Goal: Transaction & Acquisition: Purchase product/service

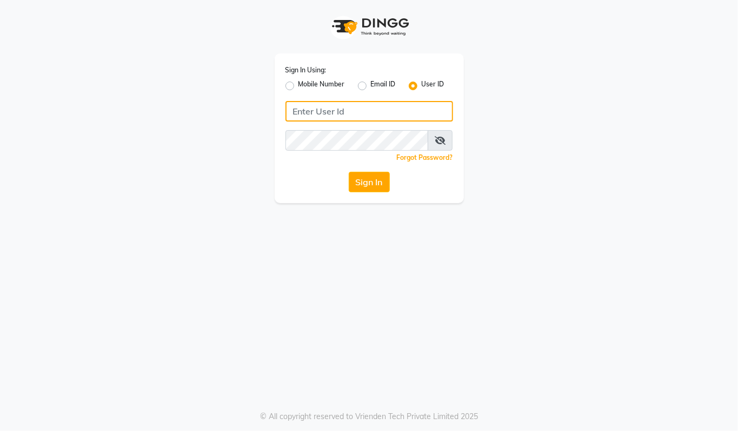
type input "94494097201"
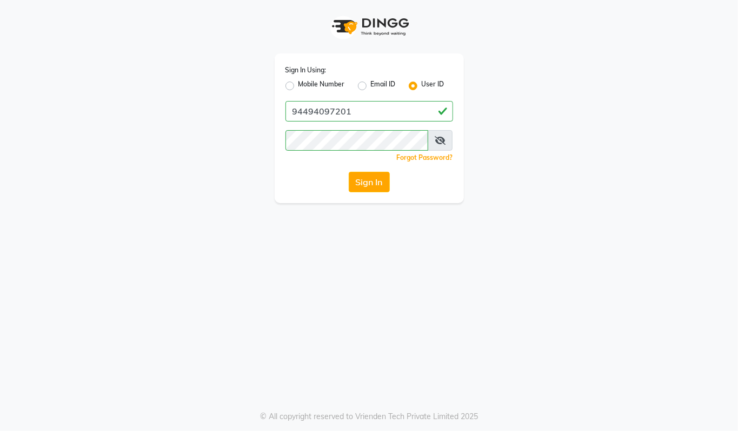
click at [298, 83] on label "Mobile Number" at bounding box center [321, 85] width 46 height 13
click at [298, 83] on input "Mobile Number" at bounding box center [301, 82] width 7 height 7
radio input "true"
radio input "false"
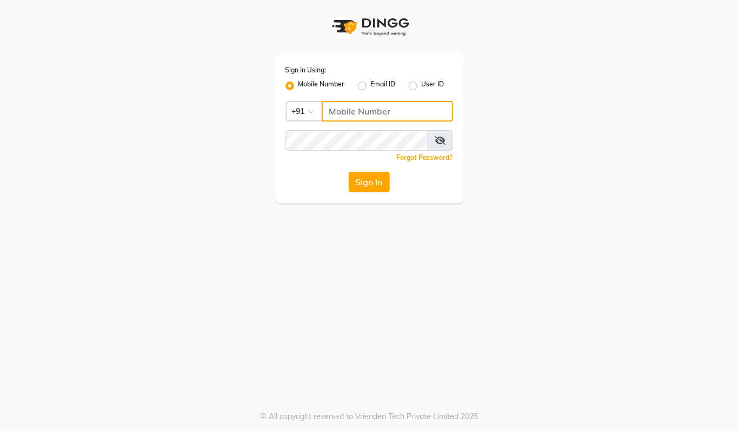
click at [351, 112] on input "Username" at bounding box center [387, 111] width 131 height 21
type input "94494097201"
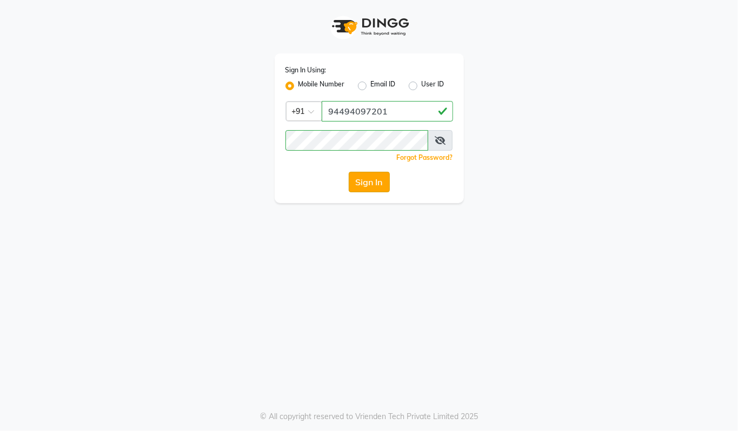
click at [366, 180] on button "Sign In" at bounding box center [369, 182] width 41 height 21
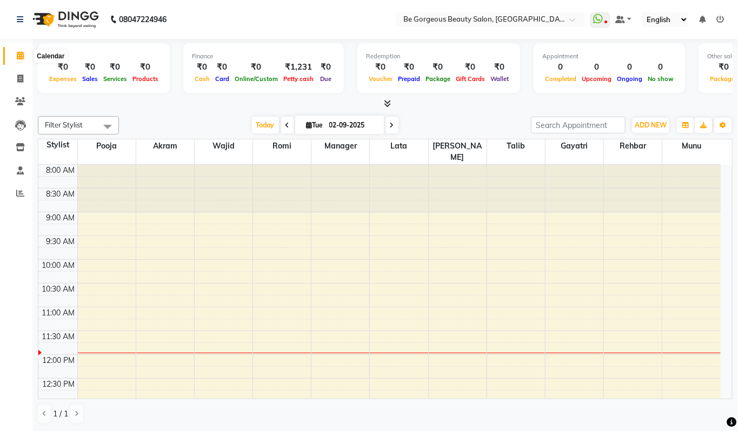
click at [21, 55] on icon at bounding box center [20, 55] width 7 height 8
click at [18, 80] on icon at bounding box center [20, 79] width 6 height 8
select select "service"
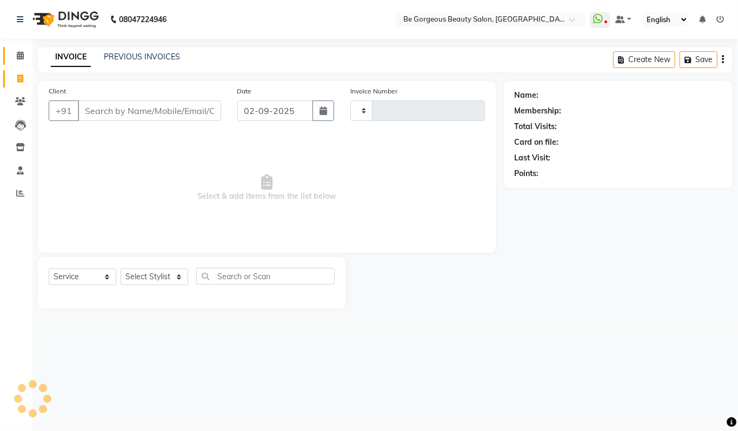
type input "4217"
select select "5405"
click at [18, 54] on icon at bounding box center [20, 55] width 7 height 8
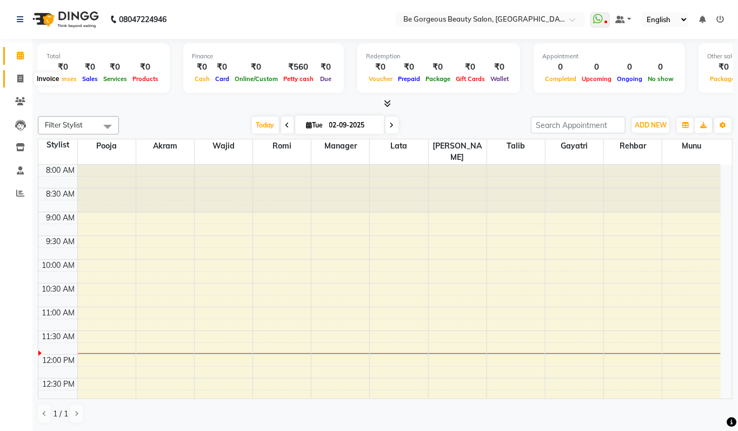
click at [17, 79] on icon at bounding box center [20, 79] width 6 height 8
select select "5405"
select select "service"
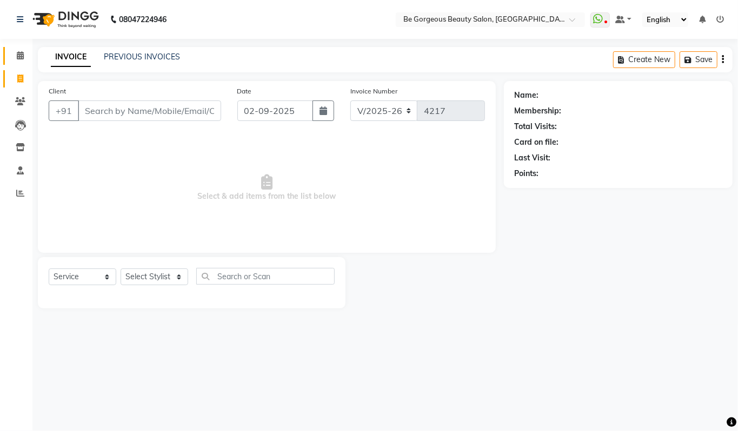
click at [18, 55] on icon at bounding box center [20, 55] width 7 height 8
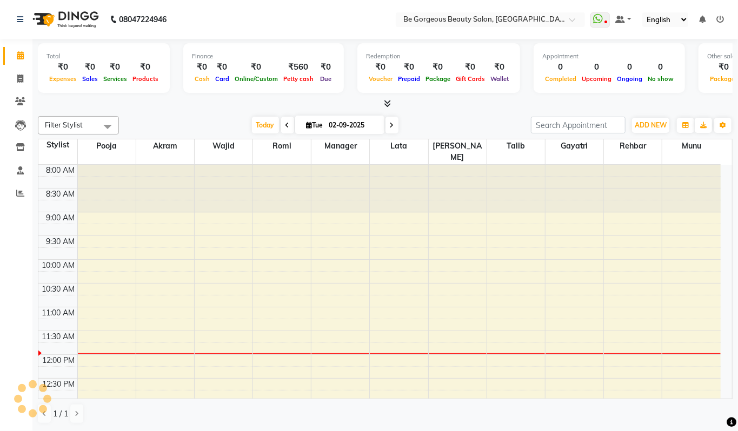
click at [382, 104] on span at bounding box center [384, 103] width 11 height 11
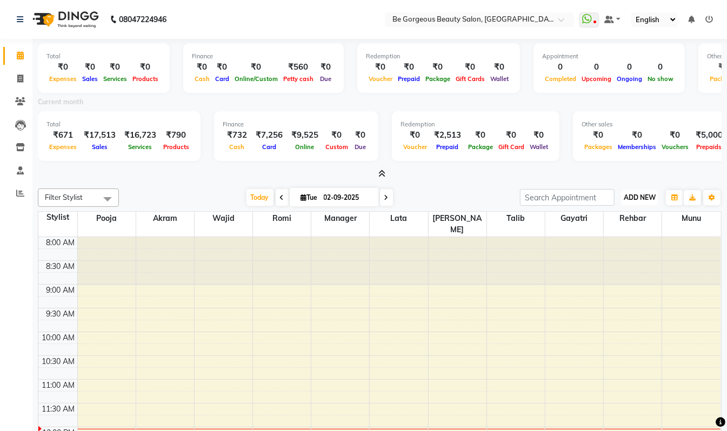
click at [637, 194] on span "ADD NEW" at bounding box center [640, 198] width 32 height 8
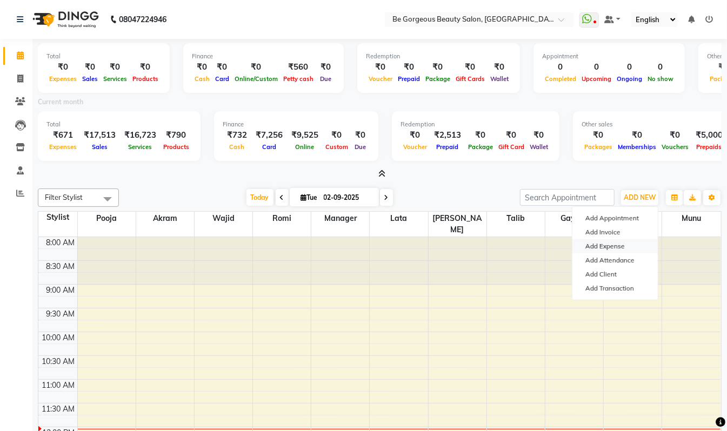
click at [599, 249] on link "Add Expense" at bounding box center [614, 246] width 85 height 14
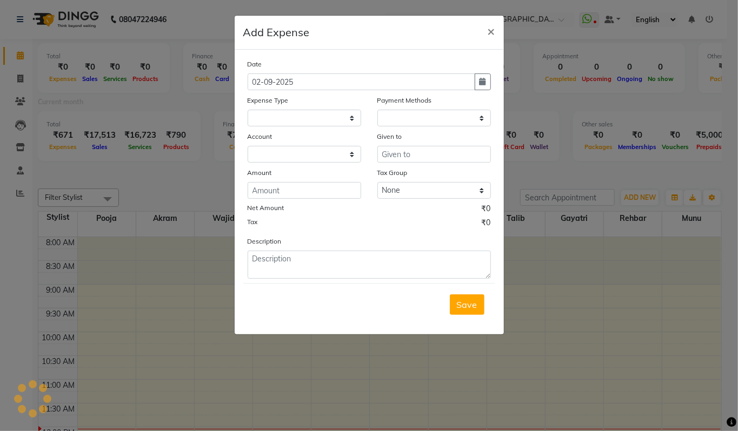
select select "1"
select select "4333"
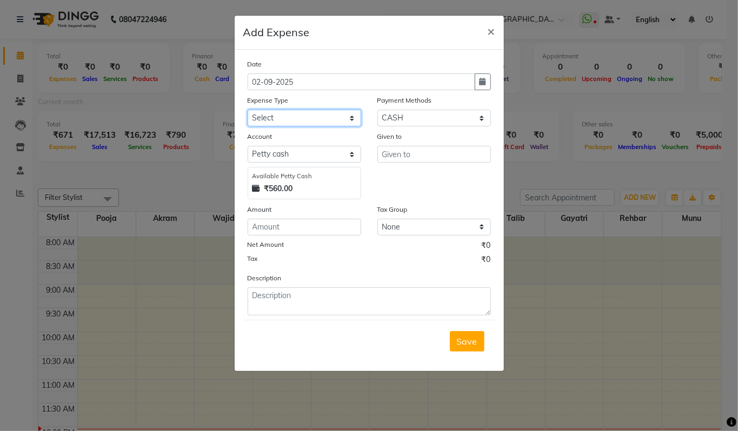
click at [265, 115] on select "Select Advance Salary Bank charges Car maintenance Cash transfer to bank Cash t…" at bounding box center [305, 118] width 114 height 17
select select "18"
click at [248, 110] on select "Select Advance Salary Bank charges Car maintenance Cash transfer to bank Cash t…" at bounding box center [305, 118] width 114 height 17
click at [394, 152] on input "text" at bounding box center [434, 154] width 114 height 17
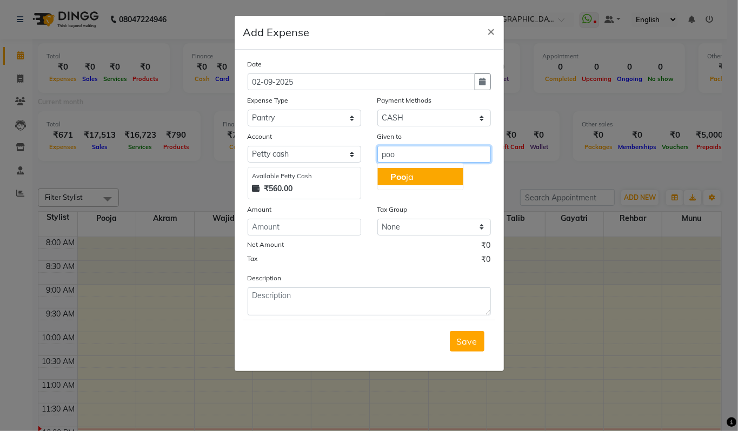
click at [417, 177] on button "Poo ja" at bounding box center [419, 176] width 85 height 17
type input "Pooja"
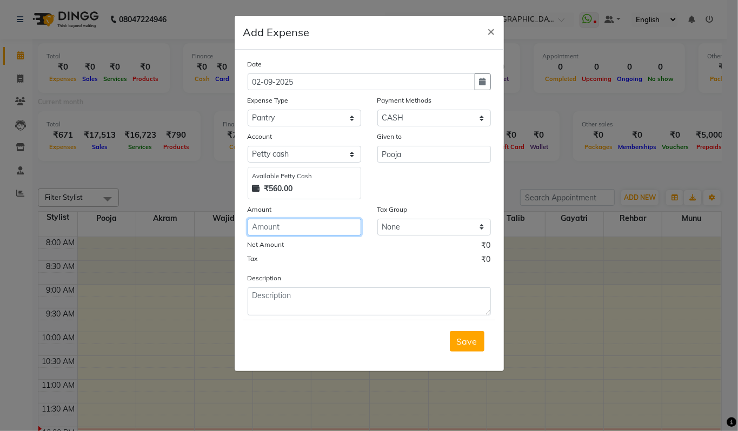
click at [271, 228] on input "number" at bounding box center [305, 227] width 114 height 17
type input "225"
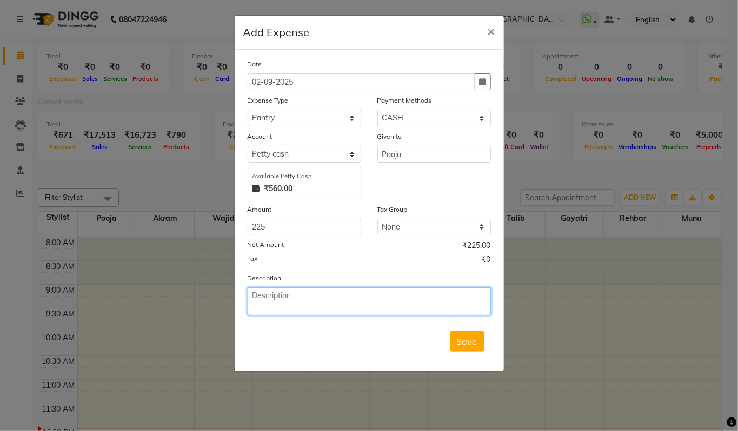
click at [277, 293] on textarea at bounding box center [369, 302] width 243 height 28
type textarea "milk pooja saman"
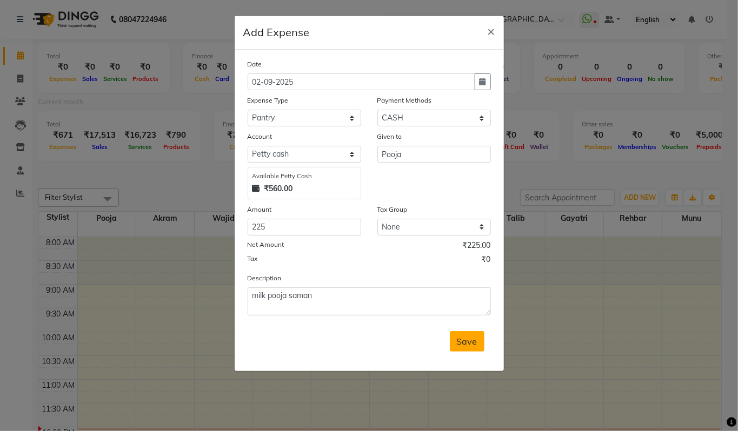
click at [466, 343] on span "Save" at bounding box center [467, 341] width 21 height 11
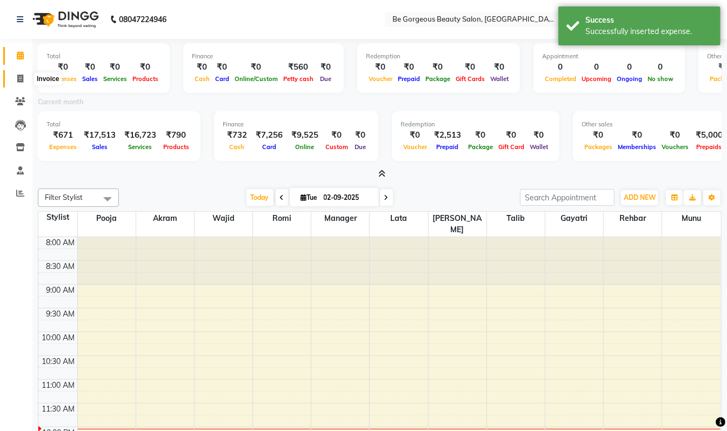
click at [18, 73] on span at bounding box center [20, 79] width 19 height 12
select select "service"
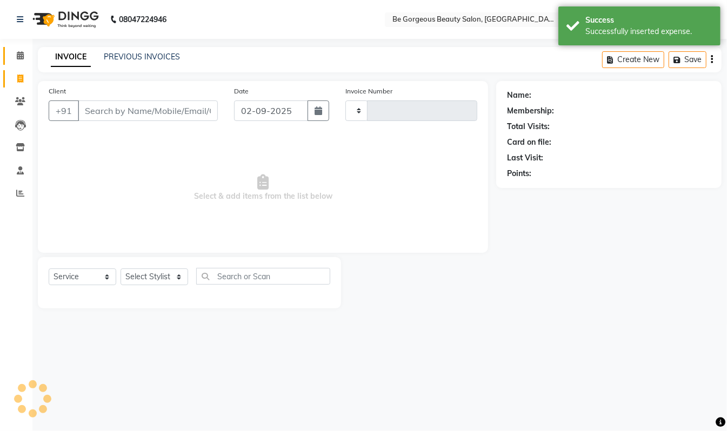
type input "4217"
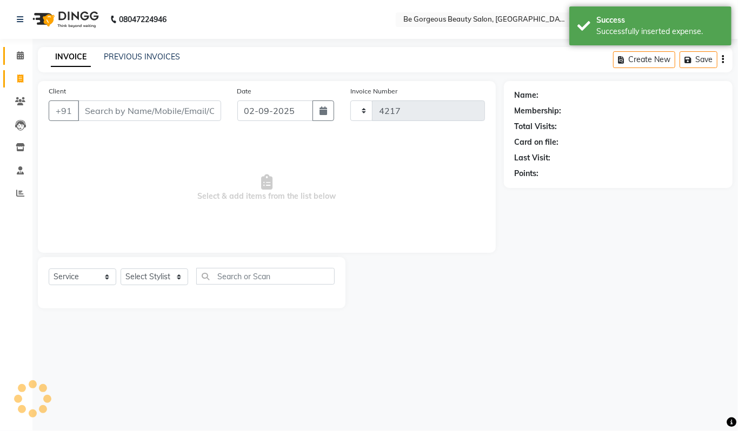
select select "5405"
click at [20, 56] on icon at bounding box center [20, 55] width 7 height 8
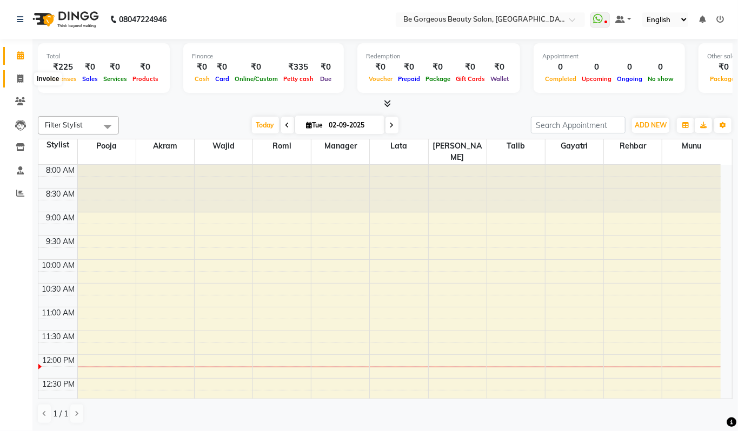
click at [23, 77] on icon at bounding box center [20, 79] width 6 height 8
select select "5405"
select select "service"
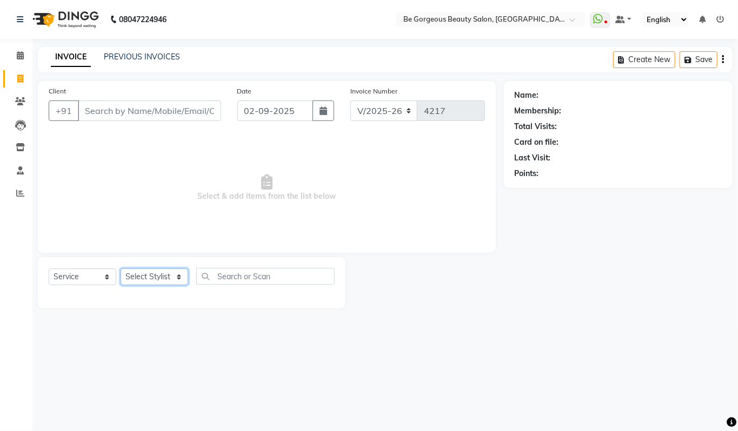
click at [165, 274] on select "Select Stylist [PERSON_NAME] lata Manager Munu [PERSON_NAME] [PERSON_NAME] [PER…" at bounding box center [155, 277] width 68 height 17
select select "36207"
click at [121, 269] on select "Select Stylist [PERSON_NAME] lata Manager Munu [PERSON_NAME] [PERSON_NAME] [PER…" at bounding box center [155, 277] width 68 height 17
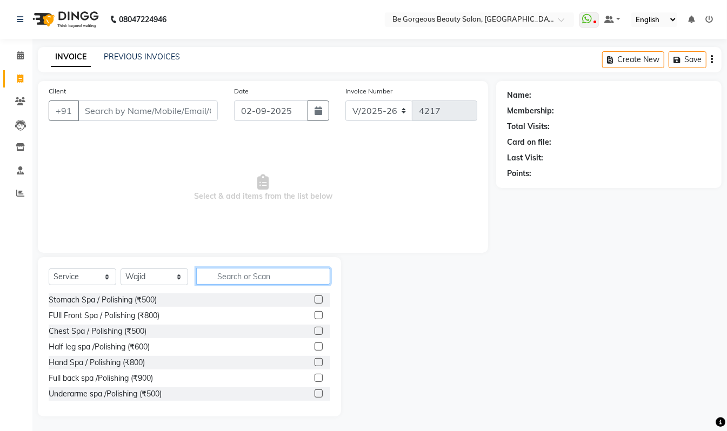
click at [221, 277] on input "text" at bounding box center [263, 276] width 134 height 17
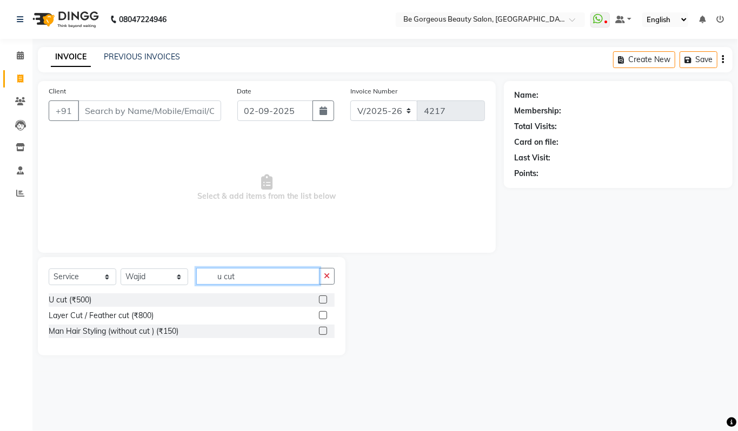
type input "u cut"
click at [322, 297] on label at bounding box center [323, 300] width 8 height 8
click at [322, 297] on input "checkbox" at bounding box center [322, 300] width 7 height 7
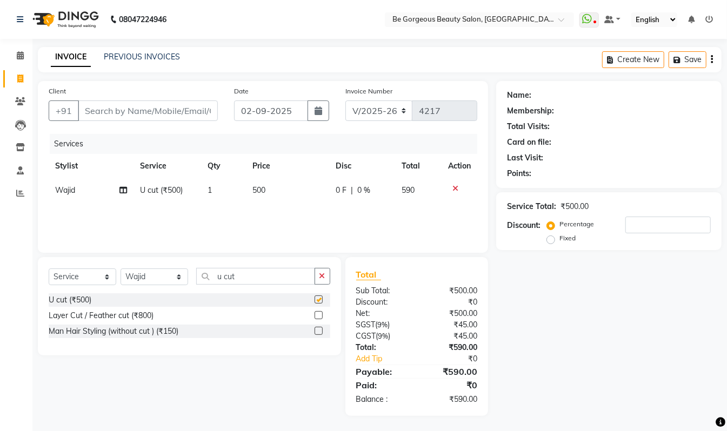
checkbox input "false"
click at [165, 279] on select "Select Stylist [PERSON_NAME] lata Manager Munu [PERSON_NAME] [PERSON_NAME] [PER…" at bounding box center [155, 277] width 68 height 17
select select "36200"
click at [121, 269] on select "Select Stylist [PERSON_NAME] lata Manager Munu [PERSON_NAME] [PERSON_NAME] [PER…" at bounding box center [155, 277] width 68 height 17
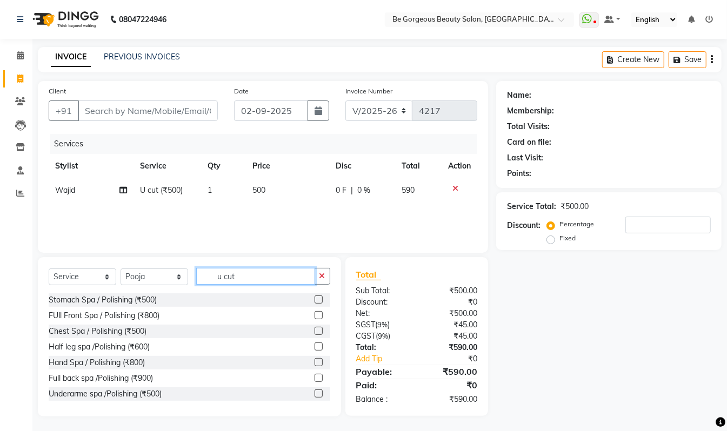
click at [245, 274] on input "u cut" at bounding box center [255, 276] width 119 height 17
type input "u"
type input "oil"
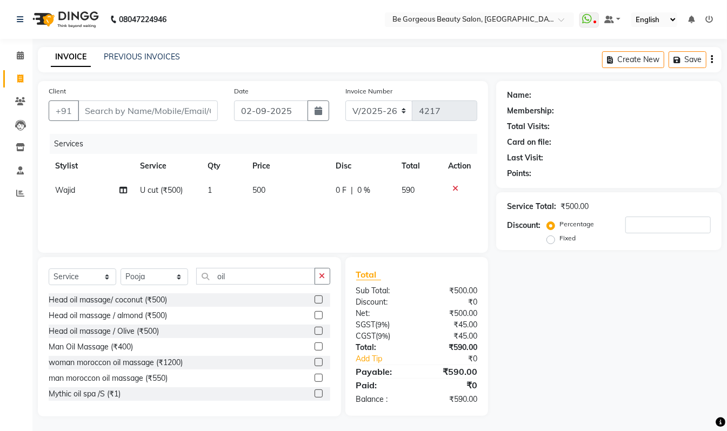
click at [315, 299] on label at bounding box center [319, 300] width 8 height 8
click at [315, 299] on input "checkbox" at bounding box center [318, 300] width 7 height 7
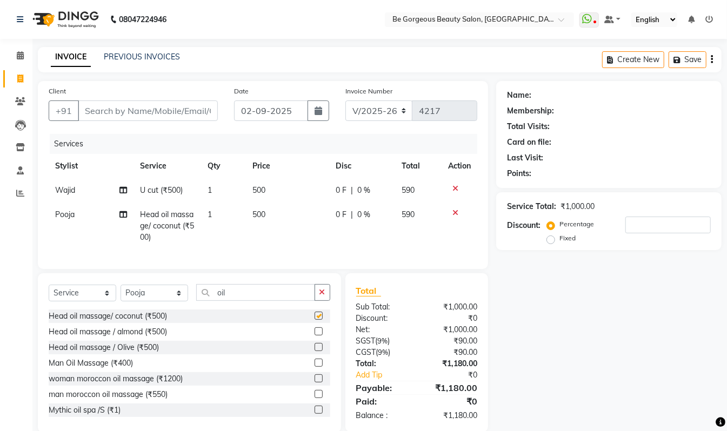
checkbox input "false"
click at [321, 296] on icon "button" at bounding box center [322, 293] width 6 height 8
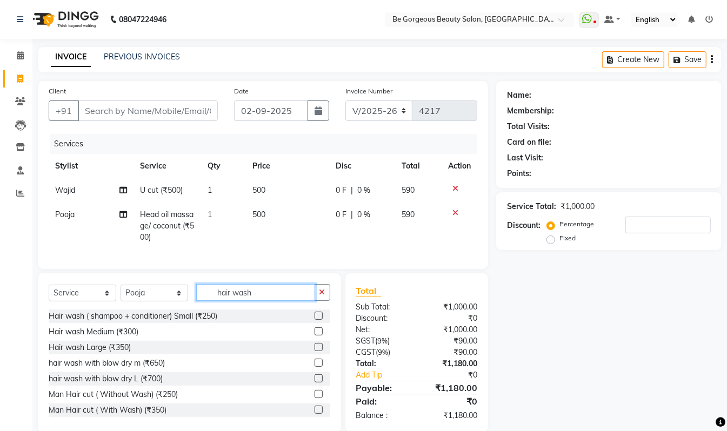
type input "hair wash"
click at [315, 351] on label at bounding box center [319, 347] width 8 height 8
click at [315, 351] on input "checkbox" at bounding box center [318, 347] width 7 height 7
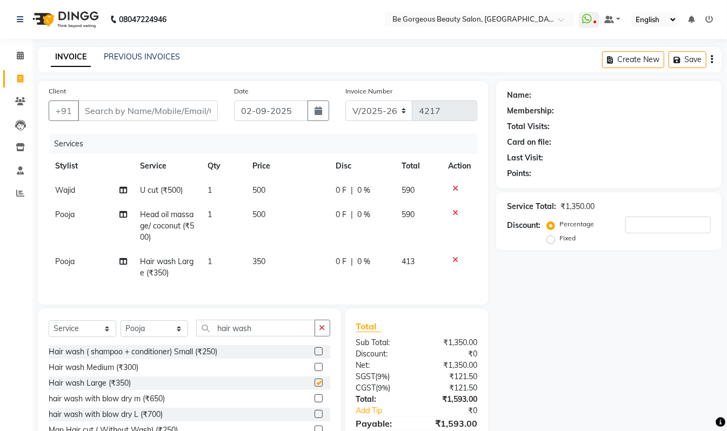
checkbox input "false"
click at [264, 254] on td "350" at bounding box center [287, 268] width 83 height 36
select select "36200"
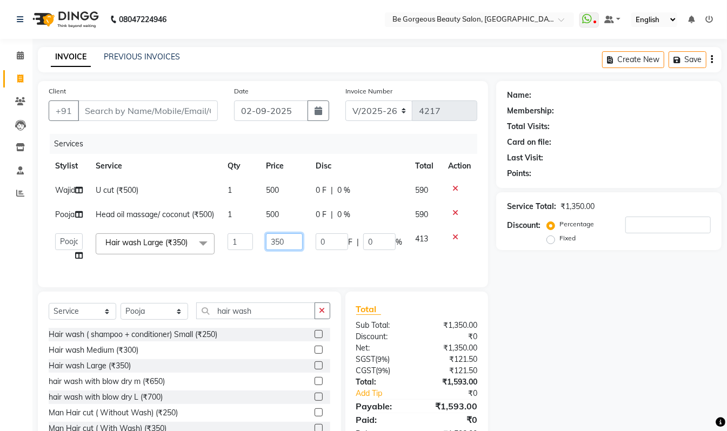
click at [286, 250] on input "350" at bounding box center [284, 242] width 37 height 17
type input "3"
type input "400"
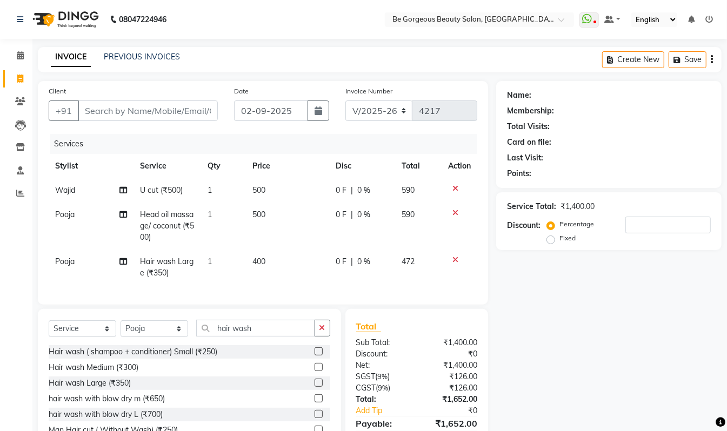
click at [613, 344] on div "Name: Membership: Total Visits: Card on file: Last Visit: Points: Service Total…" at bounding box center [613, 275] width 234 height 388
click at [121, 104] on input "Client" at bounding box center [148, 111] width 140 height 21
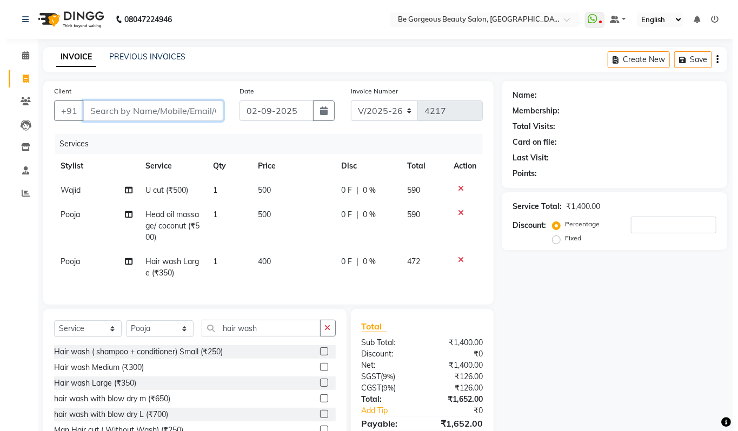
scroll to position [64, 0]
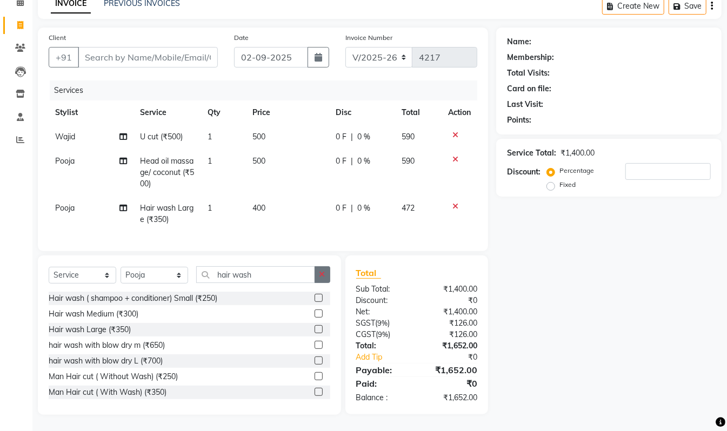
click at [323, 271] on icon "button" at bounding box center [322, 275] width 6 height 8
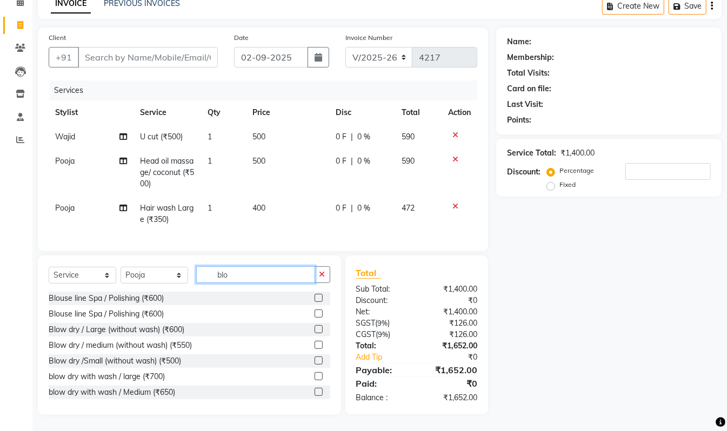
type input "blo"
click at [315, 362] on label at bounding box center [319, 361] width 8 height 8
click at [315, 362] on input "checkbox" at bounding box center [318, 361] width 7 height 7
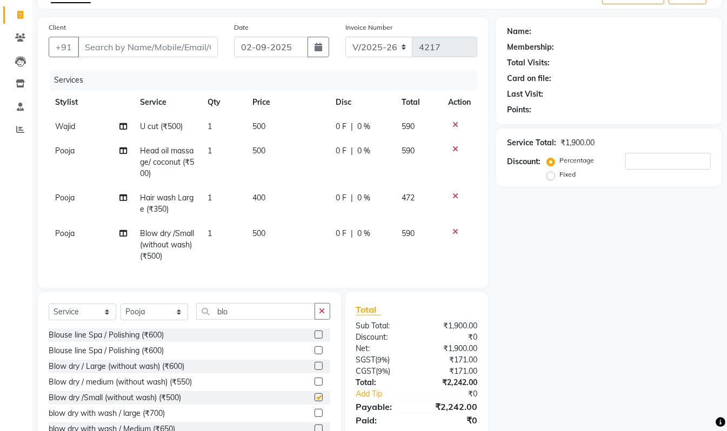
checkbox input "false"
click at [101, 45] on input "Client" at bounding box center [148, 47] width 140 height 21
type input "9"
type input "0"
type input "9972339910"
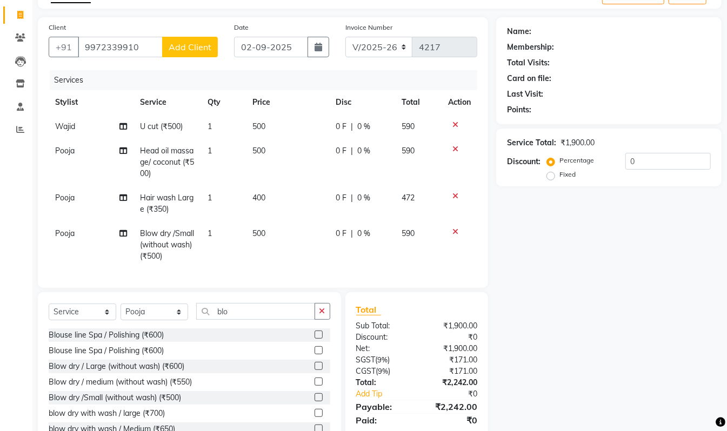
click at [181, 43] on span "Add Client" at bounding box center [190, 47] width 43 height 11
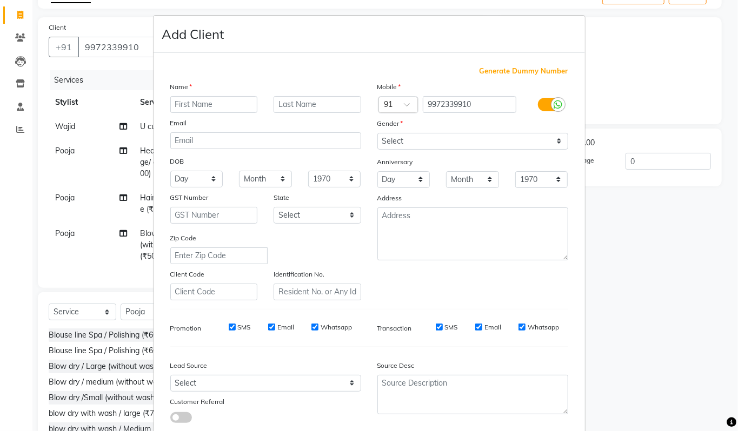
click at [204, 106] on input "text" at bounding box center [214, 104] width 88 height 17
type input "anaya"
click at [399, 143] on select "Select Male Female Other Prefer Not To Say" at bounding box center [472, 141] width 191 height 17
select select "female"
click at [377, 133] on select "Select Male Female Other Prefer Not To Say" at bounding box center [472, 141] width 191 height 17
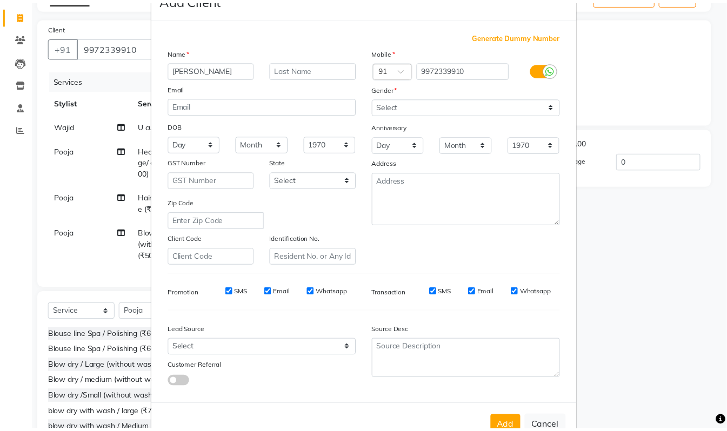
scroll to position [65, 0]
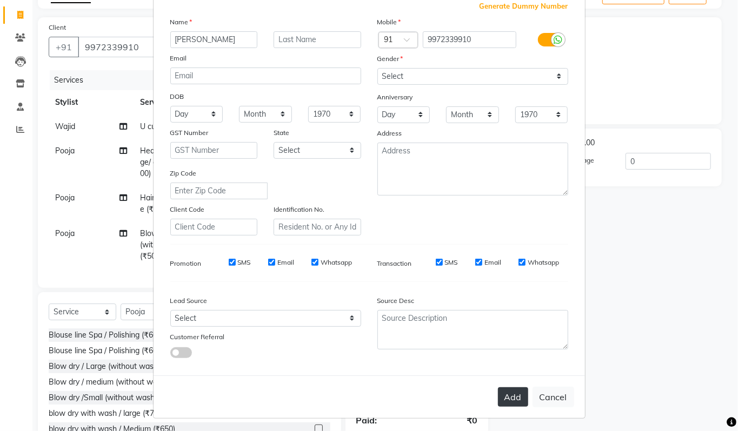
click at [509, 398] on button "Add" at bounding box center [513, 397] width 30 height 19
select select
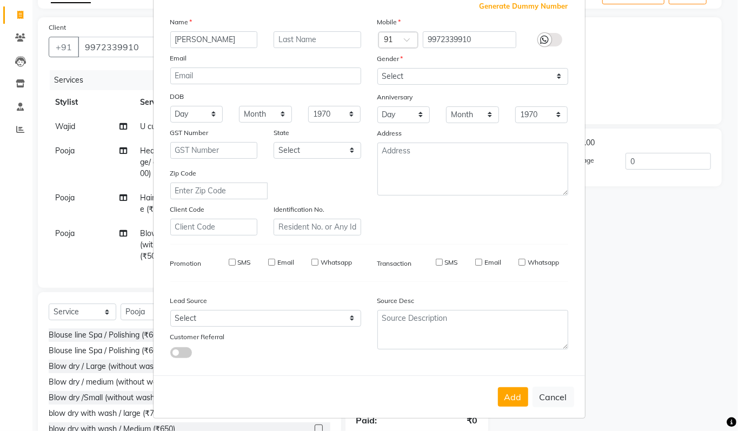
select select
checkbox input "false"
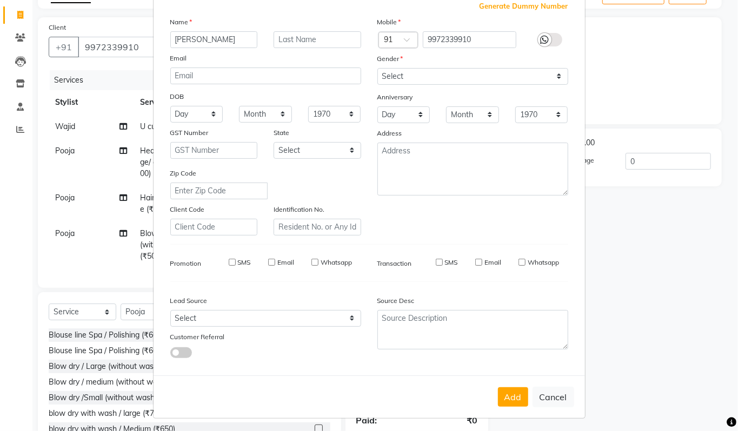
checkbox input "false"
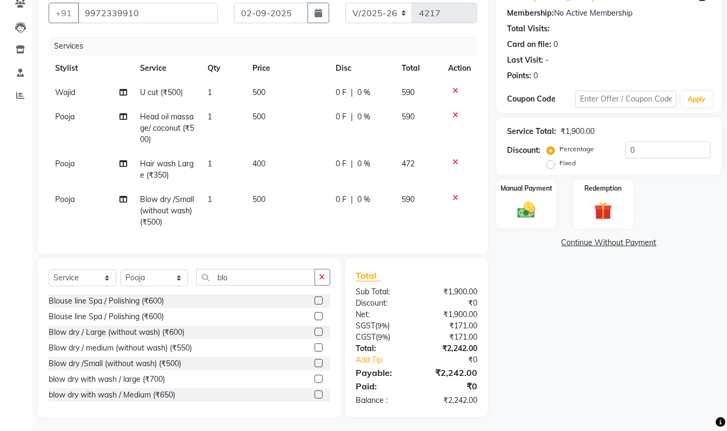
scroll to position [111, 0]
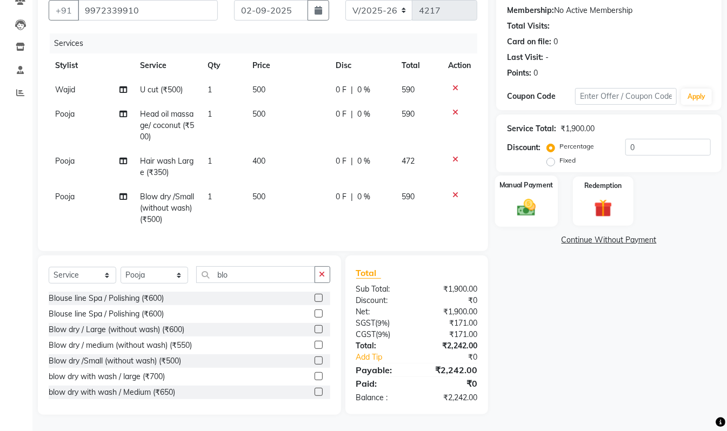
click at [543, 202] on div "Manual Payment" at bounding box center [526, 201] width 63 height 51
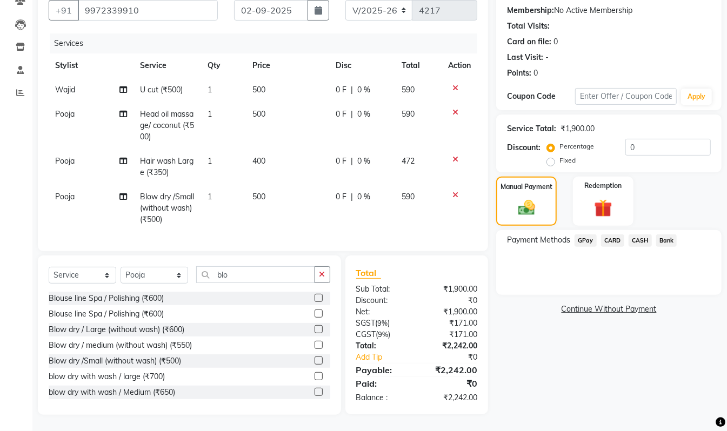
click at [586, 235] on span "GPay" at bounding box center [586, 241] width 22 height 12
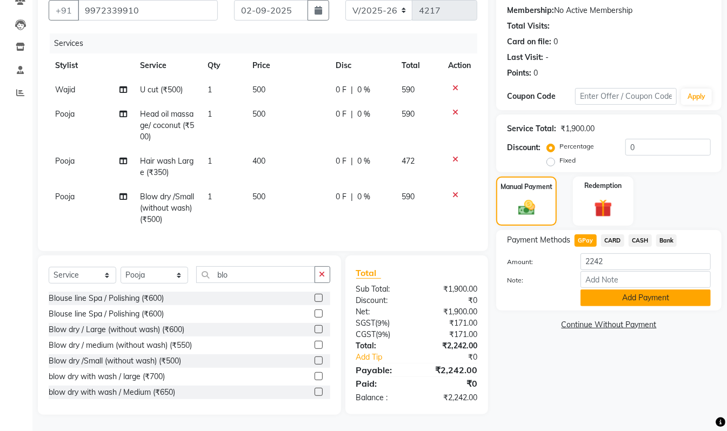
click at [619, 290] on button "Add Payment" at bounding box center [646, 298] width 130 height 17
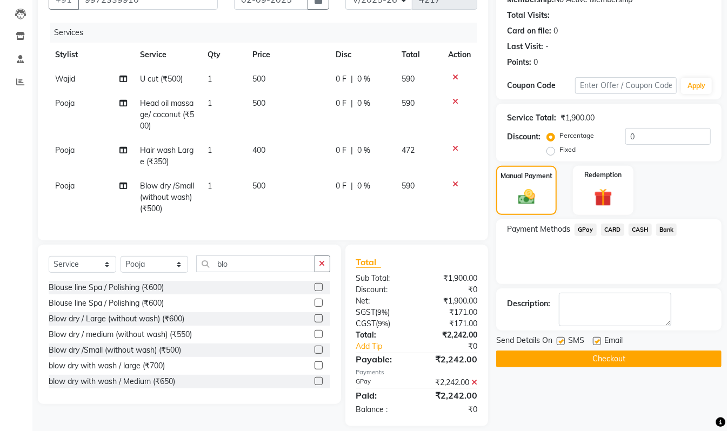
click at [638, 355] on button "Checkout" at bounding box center [608, 359] width 225 height 17
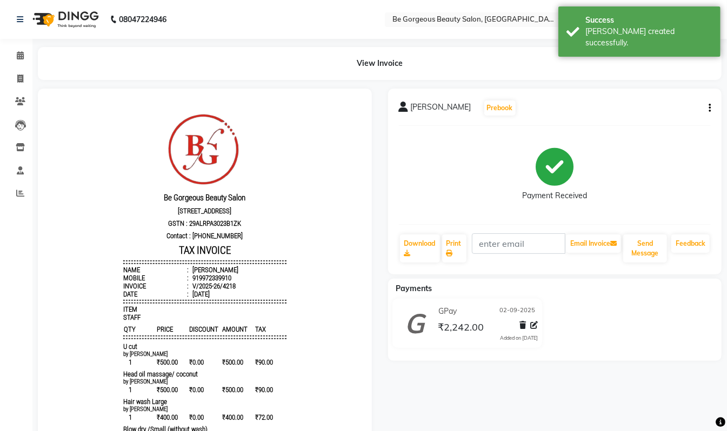
scroll to position [167, 0]
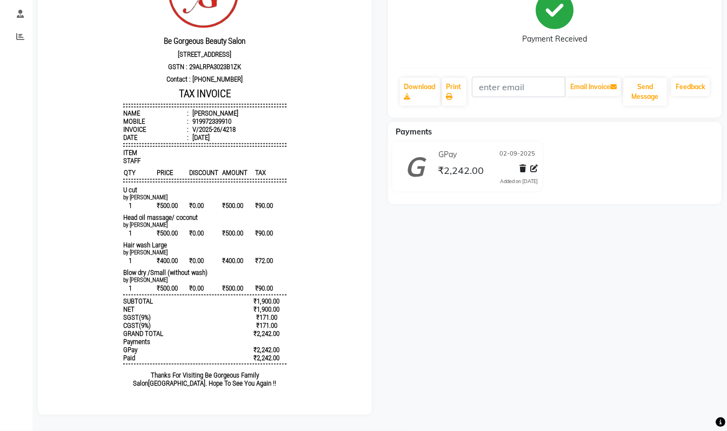
click at [528, 163] on div at bounding box center [526, 170] width 23 height 15
click at [519, 178] on div "Added on [DATE]" at bounding box center [519, 182] width 38 height 8
click at [448, 164] on span "₹2,242.00" at bounding box center [461, 171] width 46 height 15
click at [418, 163] on icon at bounding box center [415, 169] width 20 height 26
click at [453, 164] on span "₹2,242.00" at bounding box center [461, 171] width 46 height 15
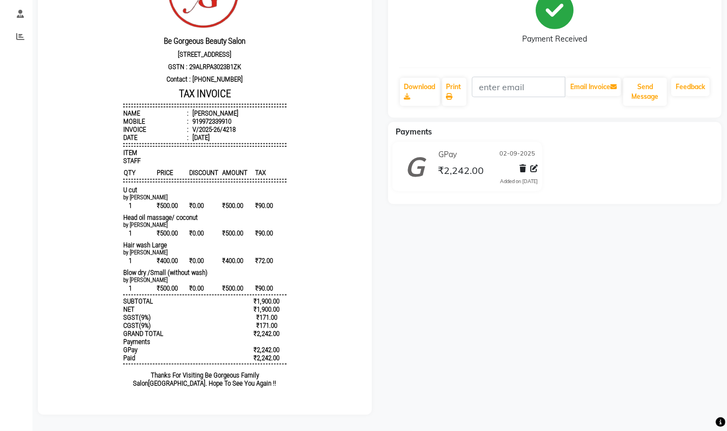
drag, startPoint x: 468, startPoint y: 161, endPoint x: 489, endPoint y: 163, distance: 21.1
click at [482, 164] on span "₹2,242.00" at bounding box center [461, 171] width 46 height 15
click at [448, 152] on div "GPay 02-09-2025" at bounding box center [487, 154] width 102 height 17
click at [439, 164] on span "₹2,242.00" at bounding box center [461, 171] width 46 height 15
click at [418, 163] on icon at bounding box center [415, 169] width 20 height 26
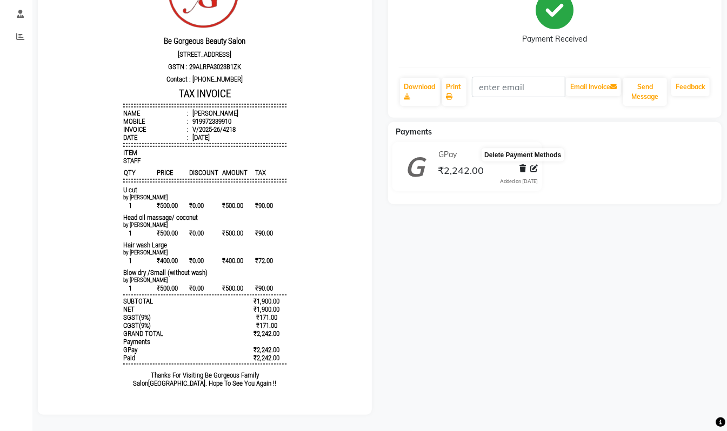
click at [526, 165] on icon at bounding box center [522, 169] width 6 height 8
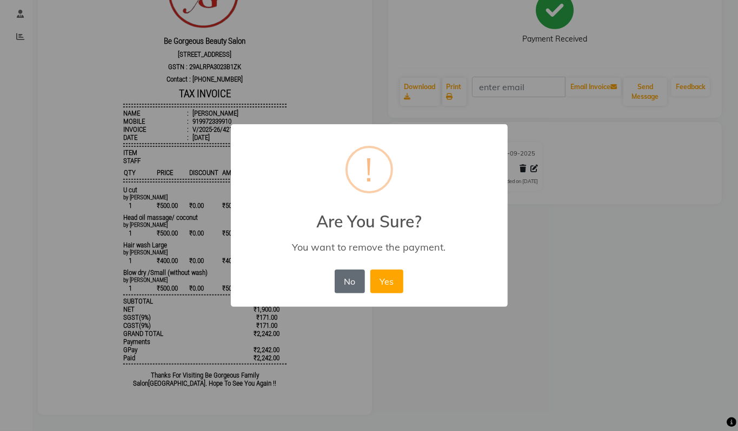
click at [348, 282] on button "No" at bounding box center [350, 282] width 30 height 24
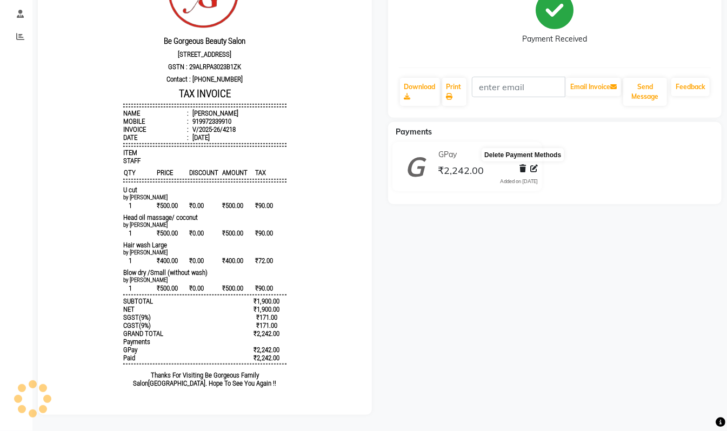
click at [525, 165] on icon at bounding box center [522, 169] width 6 height 8
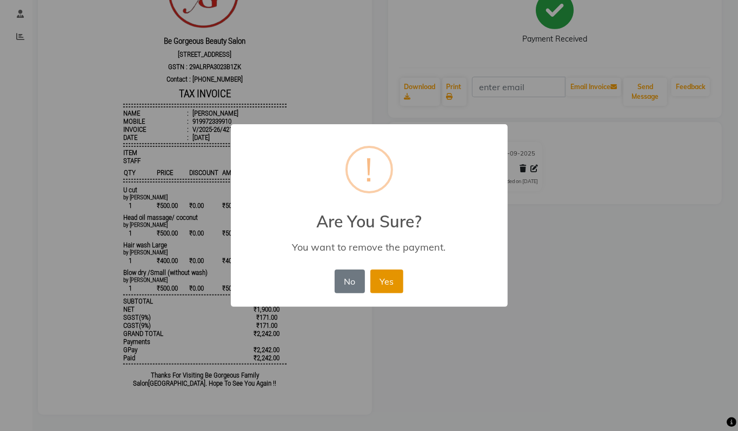
click at [395, 282] on button "Yes" at bounding box center [386, 282] width 33 height 24
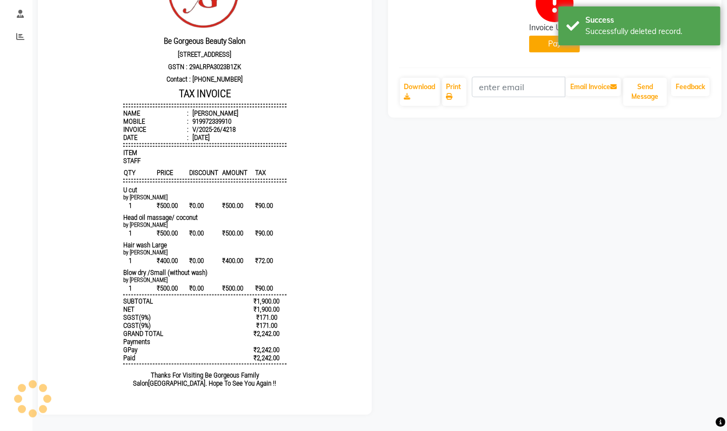
scroll to position [160, 0]
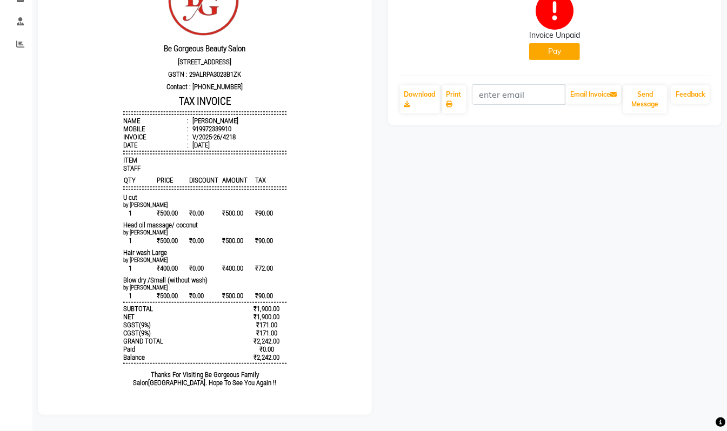
click at [556, 45] on button "Pay" at bounding box center [554, 51] width 51 height 17
select select "1"
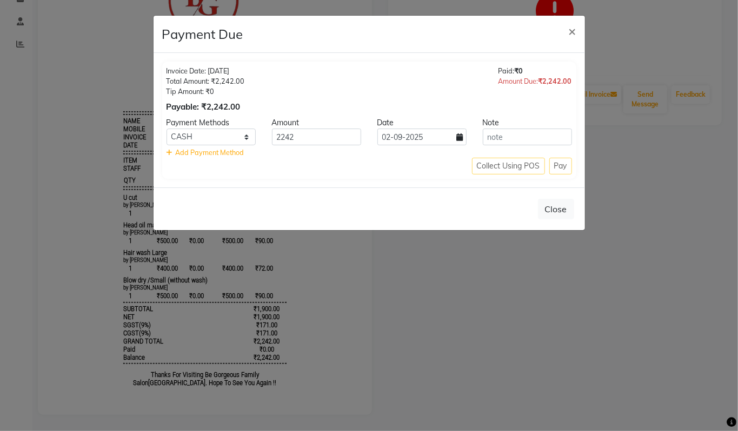
click at [632, 225] on ngb-modal-window "Payment Due × Invoice Date: 02-09-2025 Total Amount: ₹2,242.00 Tip Amount: ₹0 P…" at bounding box center [369, 215] width 738 height 431
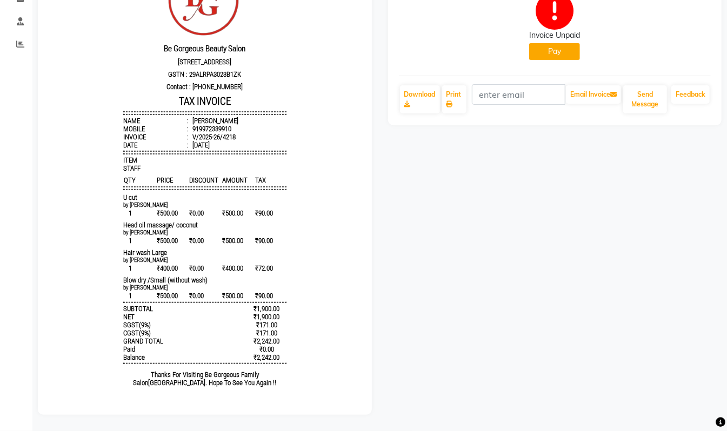
scroll to position [0, 0]
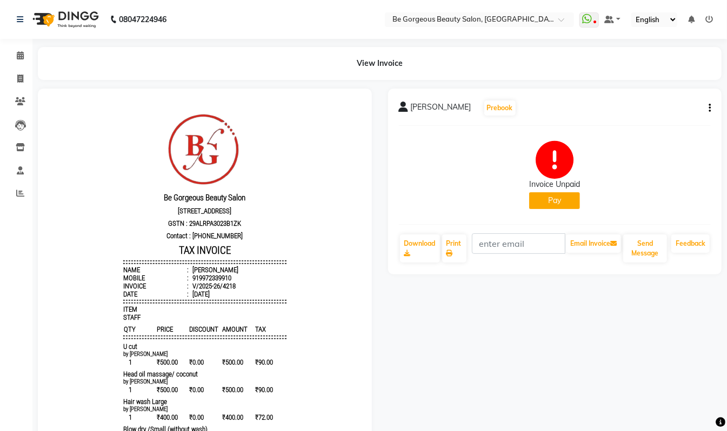
click at [414, 107] on span "anaya" at bounding box center [441, 109] width 61 height 15
click at [422, 108] on span "anaya" at bounding box center [441, 109] width 61 height 15
click at [403, 114] on div at bounding box center [404, 109] width 10 height 15
click at [403, 110] on icon at bounding box center [404, 107] width 10 height 11
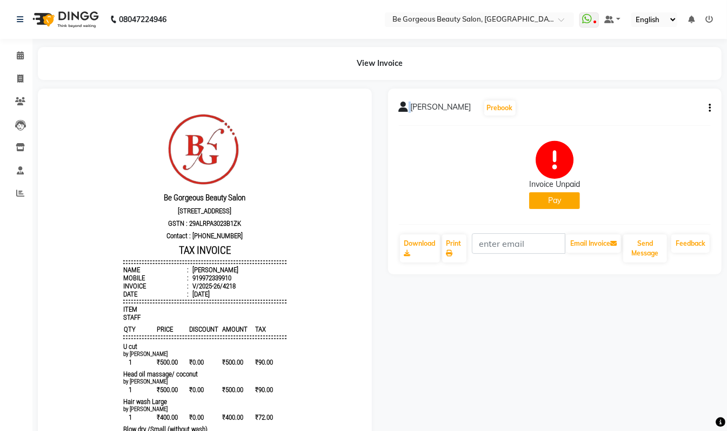
click at [403, 110] on icon at bounding box center [404, 107] width 10 height 11
click at [419, 109] on span "anaya" at bounding box center [441, 109] width 61 height 15
click at [422, 109] on span "anaya" at bounding box center [441, 109] width 61 height 15
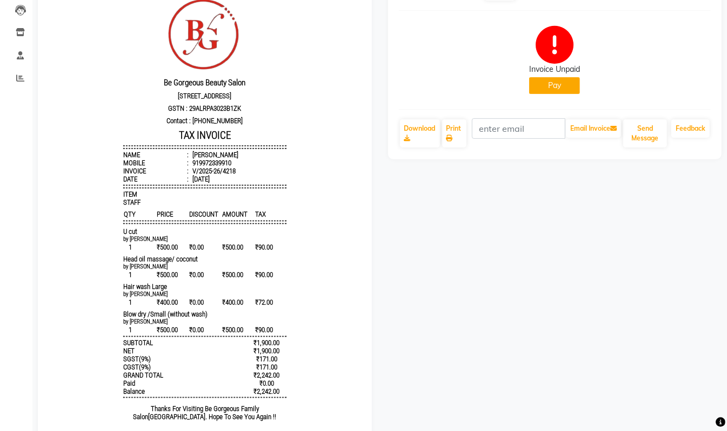
scroll to position [160, 0]
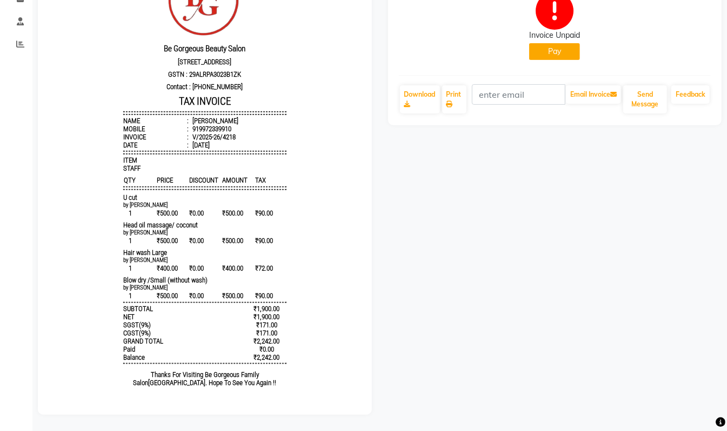
click at [668, 310] on div "anaya Prebook Invoice Unpaid Pay Download Print Email Invoice Send Message Feed…" at bounding box center [555, 177] width 350 height 476
click at [641, 249] on div "anaya Prebook Invoice Unpaid Pay Download Print Email Invoice Send Message Feed…" at bounding box center [555, 177] width 350 height 476
click at [574, 43] on button "Pay" at bounding box center [554, 51] width 51 height 17
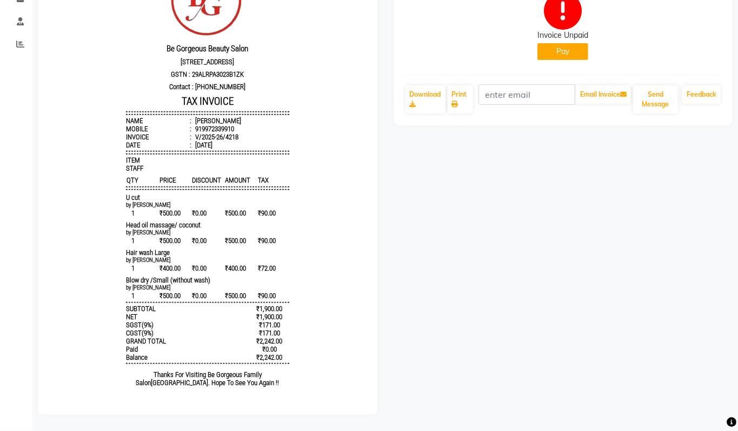
select select "1"
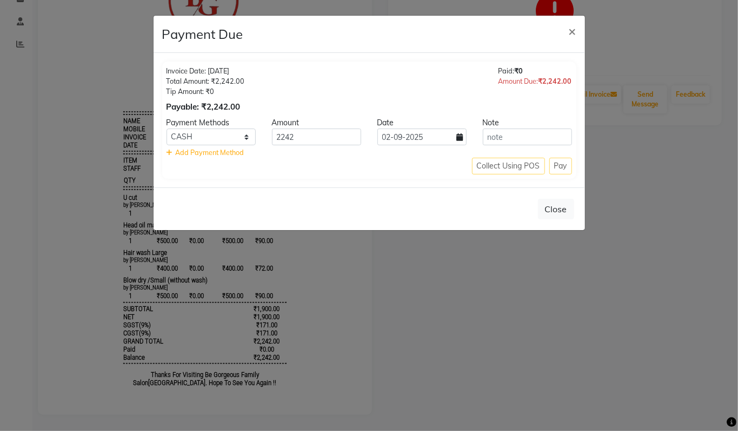
click at [591, 206] on ngb-modal-window "Payment Due × Invoice Date: 02-09-2025 Total Amount: ₹2,242.00 Tip Amount: ₹0 P…" at bounding box center [369, 215] width 738 height 431
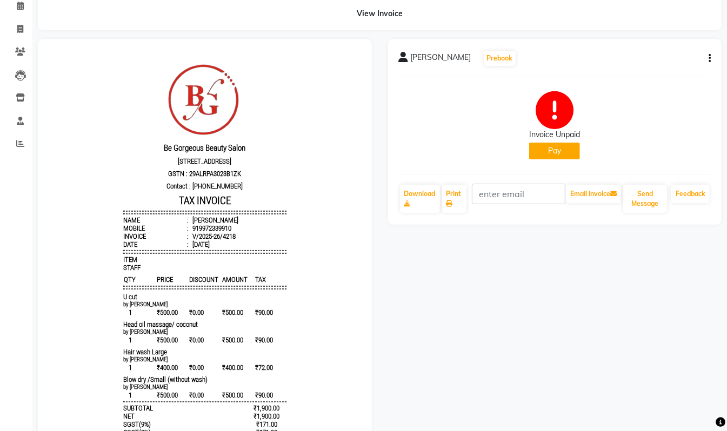
scroll to position [0, 0]
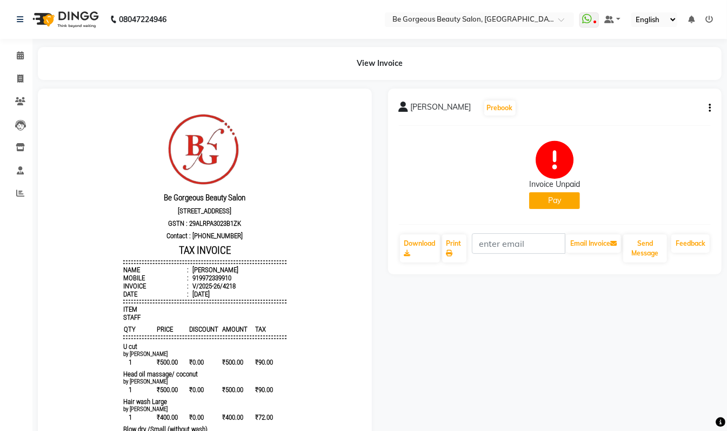
click at [709, 109] on icon "button" at bounding box center [710, 108] width 2 height 1
click at [675, 102] on div "Edit Item Staff" at bounding box center [655, 101] width 74 height 14
select select
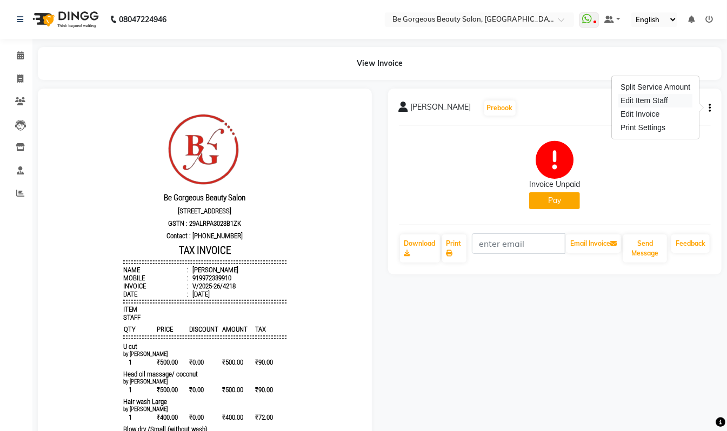
select select
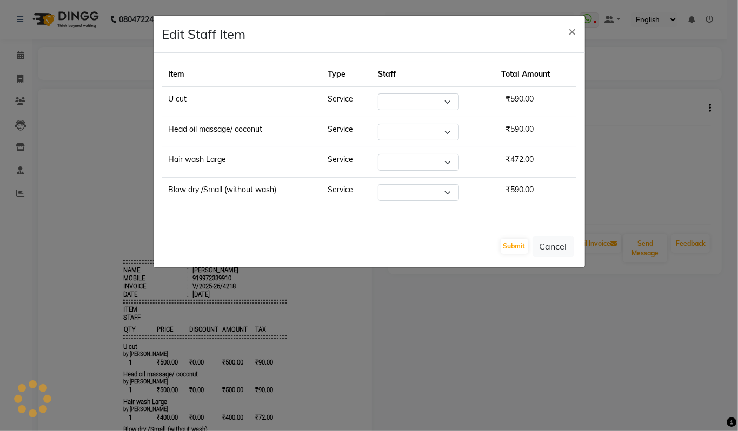
select select "36207"
select select "36200"
click at [423, 194] on select "Select Akram Anas Gayatri lata Manager Munu Pooja Rehbar Romi Talib Wajid" at bounding box center [418, 192] width 81 height 17
select select "36207"
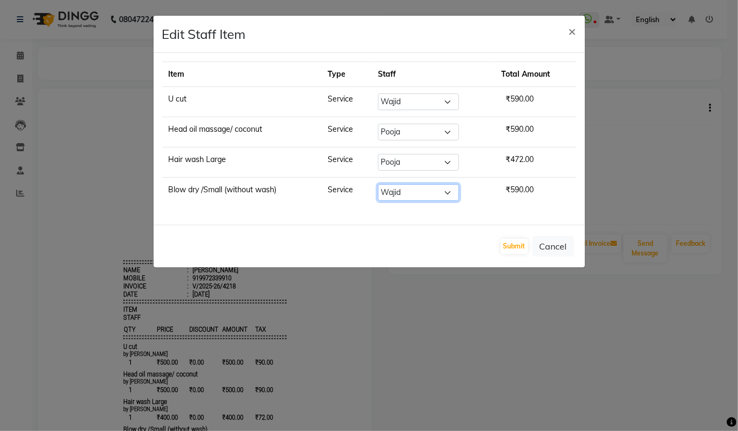
click at [378, 186] on select "Select Akram Anas Gayatri lata Manager Munu Pooja Rehbar Romi Talib Wajid" at bounding box center [418, 192] width 81 height 17
click at [520, 247] on button "Submit" at bounding box center [515, 246] width 28 height 15
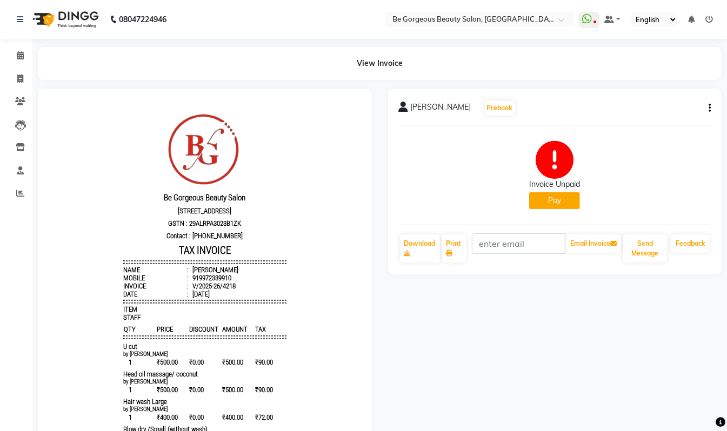
click at [428, 104] on span "anaya" at bounding box center [441, 109] width 61 height 15
click at [21, 76] on icon at bounding box center [20, 79] width 6 height 8
select select "service"
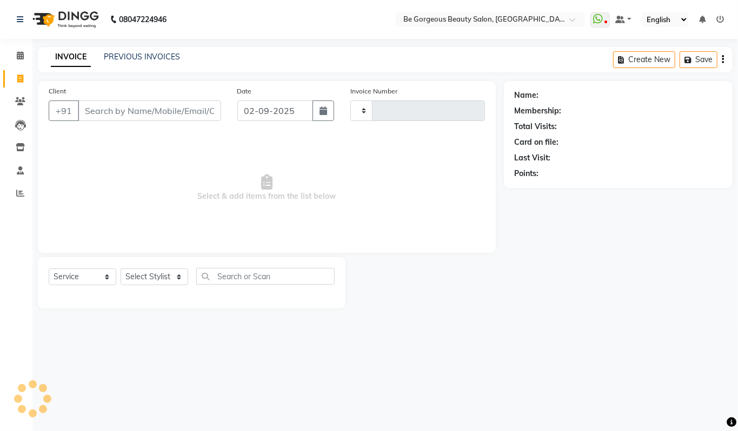
type input "4219"
select select "5405"
click at [14, 189] on span at bounding box center [20, 194] width 19 height 12
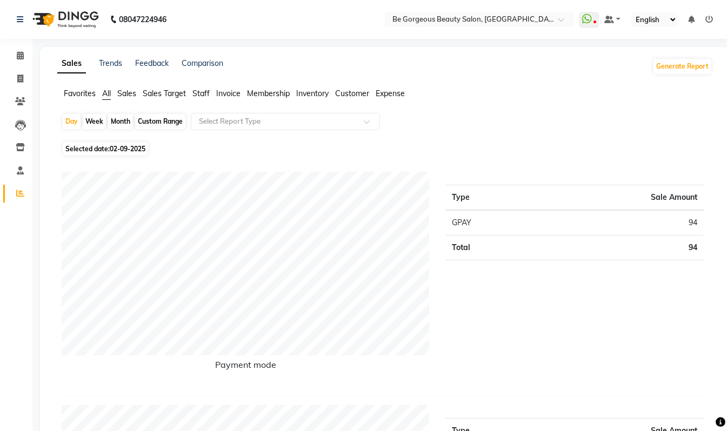
drag, startPoint x: 203, startPoint y: 91, endPoint x: 222, endPoint y: 112, distance: 28.4
click at [205, 94] on span "Staff" at bounding box center [200, 94] width 17 height 10
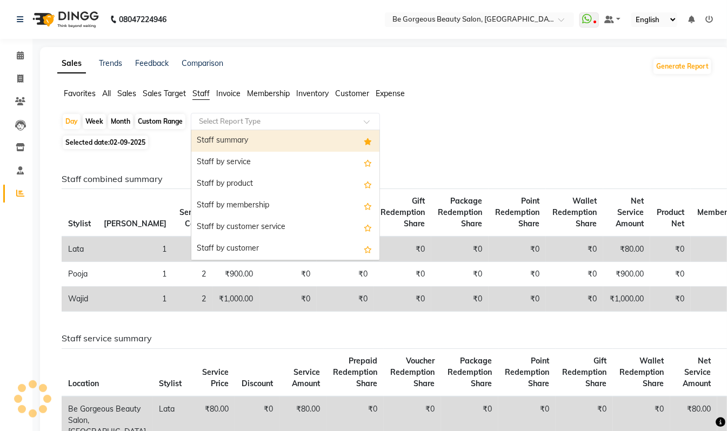
click at [229, 118] on input "text" at bounding box center [275, 121] width 156 height 11
drag, startPoint x: 245, startPoint y: 131, endPoint x: 282, endPoint y: 145, distance: 39.9
click at [251, 135] on div "Staff summary" at bounding box center [285, 141] width 188 height 22
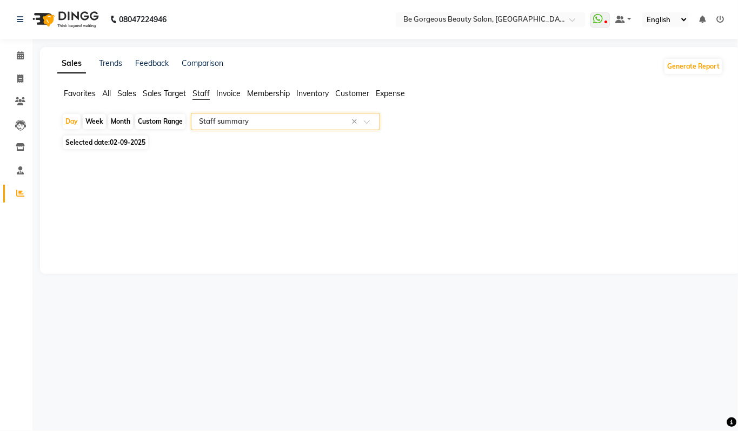
select select "csv"
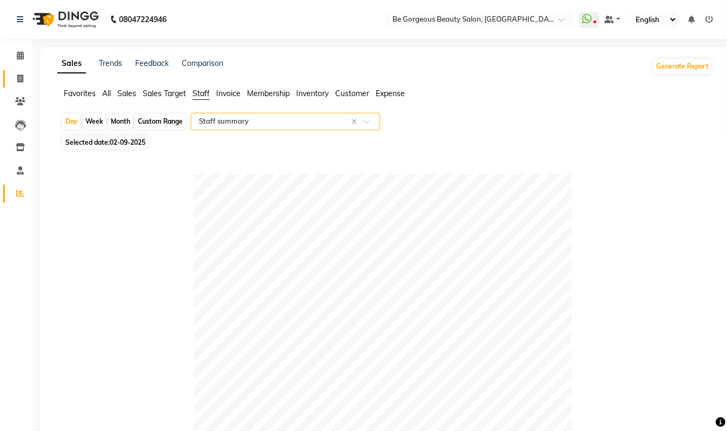
click at [21, 70] on link "Invoice" at bounding box center [16, 79] width 26 height 18
select select "service"
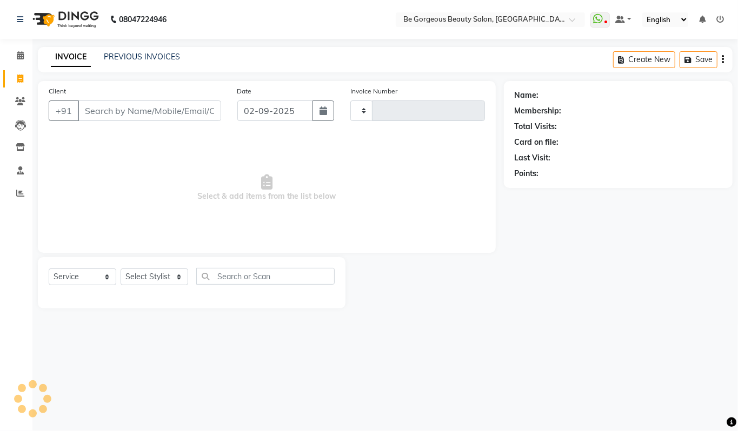
type input "4219"
select select "5405"
click at [17, 55] on icon at bounding box center [20, 55] width 7 height 8
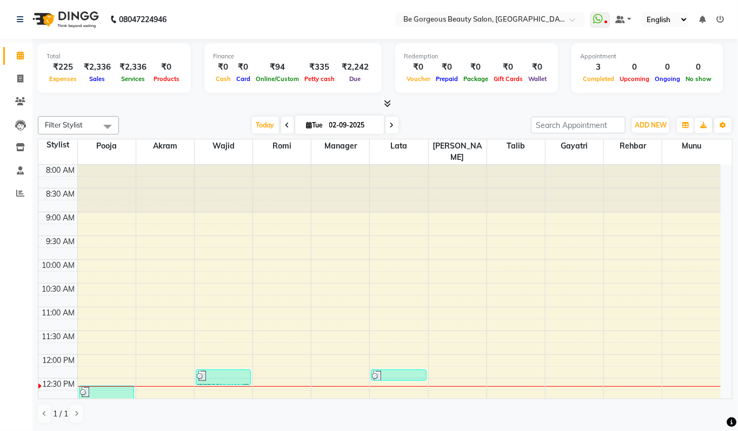
click at [347, 77] on span "Due" at bounding box center [355, 79] width 17 height 8
click at [17, 75] on icon at bounding box center [20, 79] width 6 height 8
select select "5405"
select select "service"
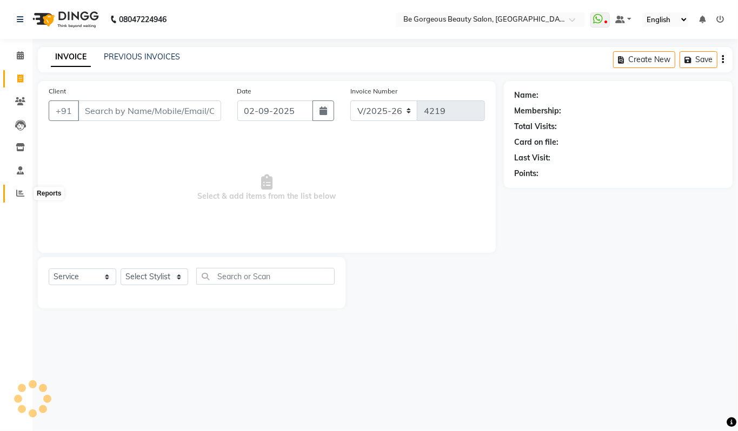
click at [17, 195] on icon at bounding box center [20, 193] width 8 height 8
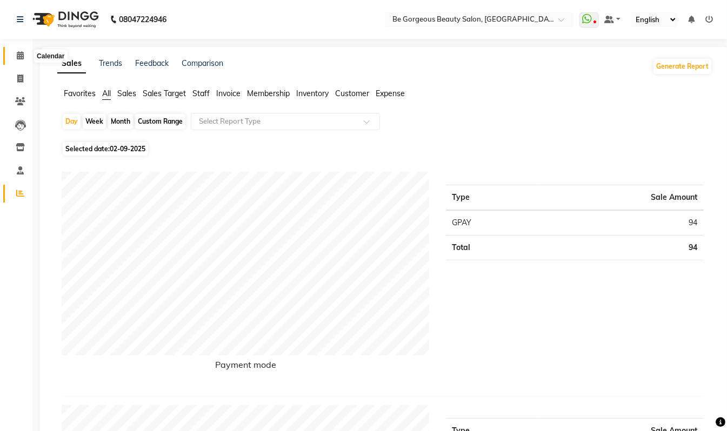
click at [14, 55] on span at bounding box center [20, 56] width 19 height 12
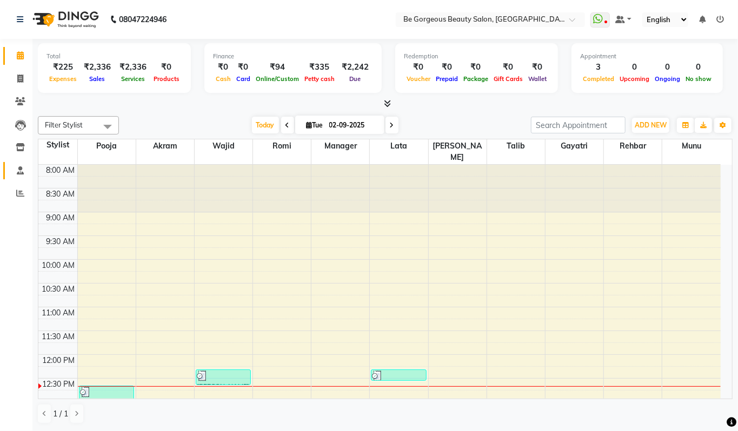
click at [17, 166] on icon at bounding box center [20, 170] width 7 height 8
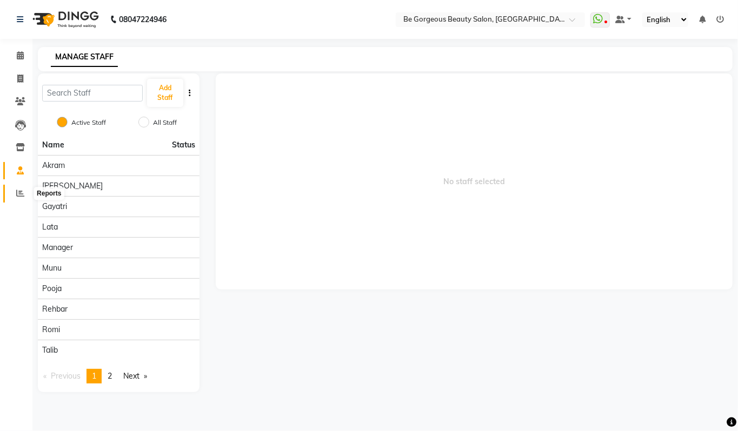
click at [19, 188] on span at bounding box center [20, 194] width 19 height 12
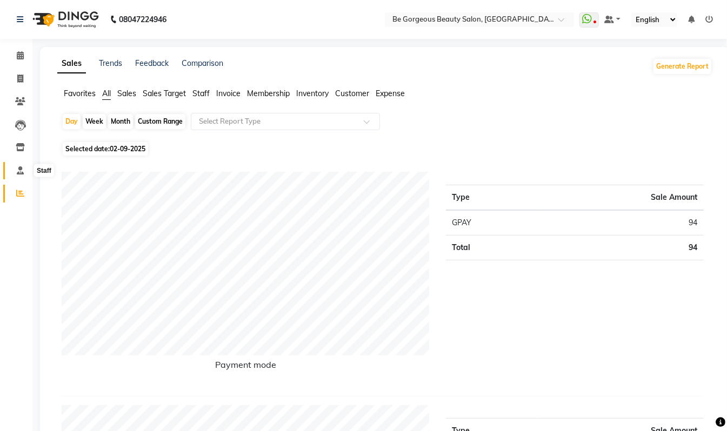
click at [14, 168] on span at bounding box center [20, 171] width 19 height 12
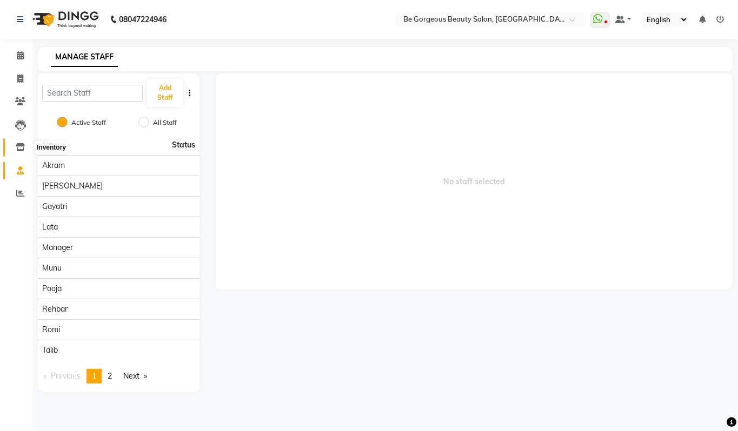
click at [20, 145] on icon at bounding box center [20, 147] width 9 height 8
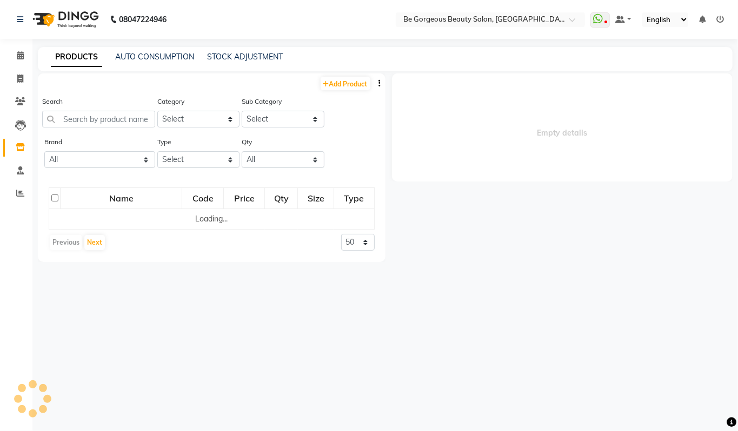
select select "all"
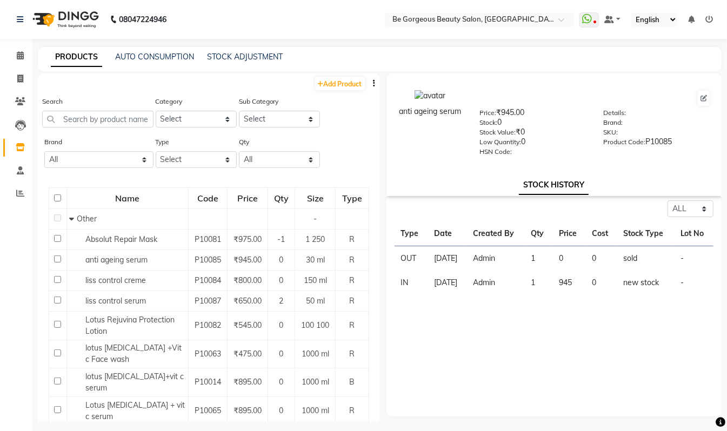
click at [698, 355] on div "Select ALL IN OUT Type Date Created By Qty Price Cost Stock Type Lot No OUT 17-…" at bounding box center [554, 309] width 336 height 216
click at [20, 78] on icon at bounding box center [20, 79] width 6 height 8
select select "5405"
select select "service"
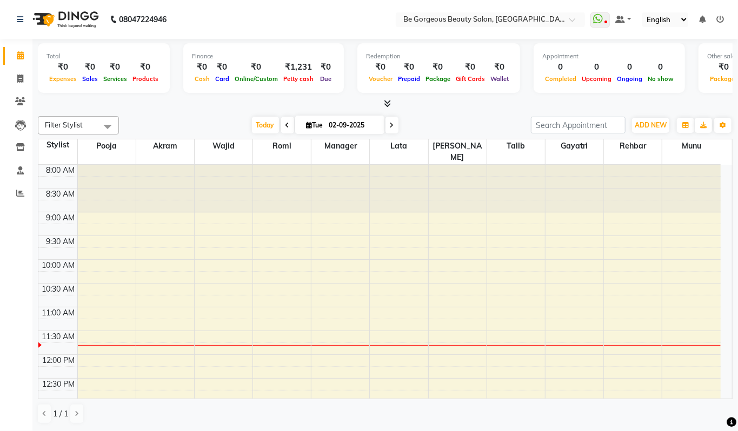
click at [388, 101] on icon at bounding box center [387, 103] width 7 height 8
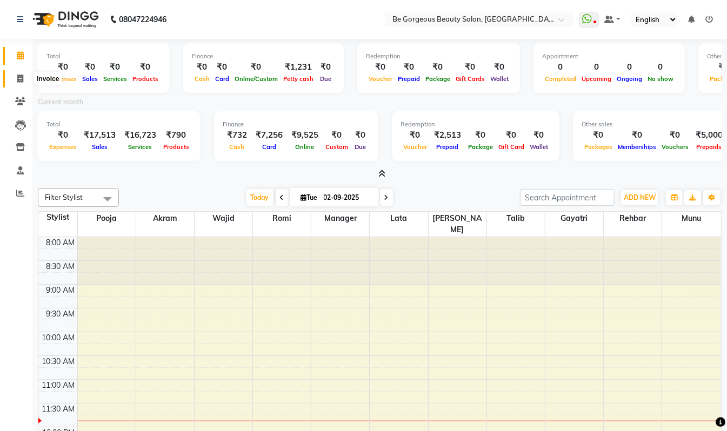
drag, startPoint x: 22, startPoint y: 78, endPoint x: 35, endPoint y: 78, distance: 13.0
click at [22, 79] on icon at bounding box center [20, 79] width 6 height 8
select select "service"
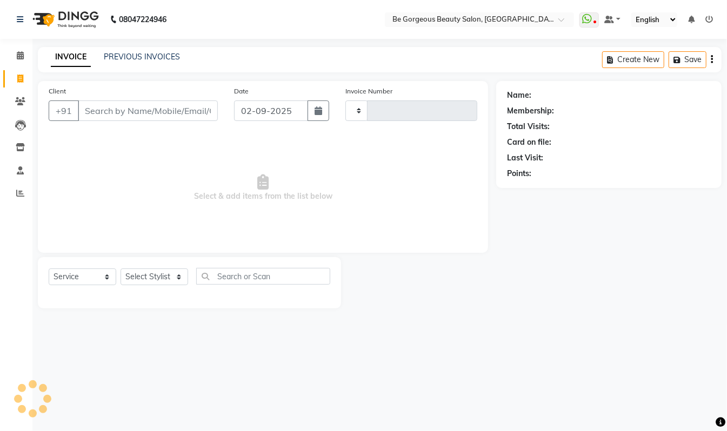
type input "4217"
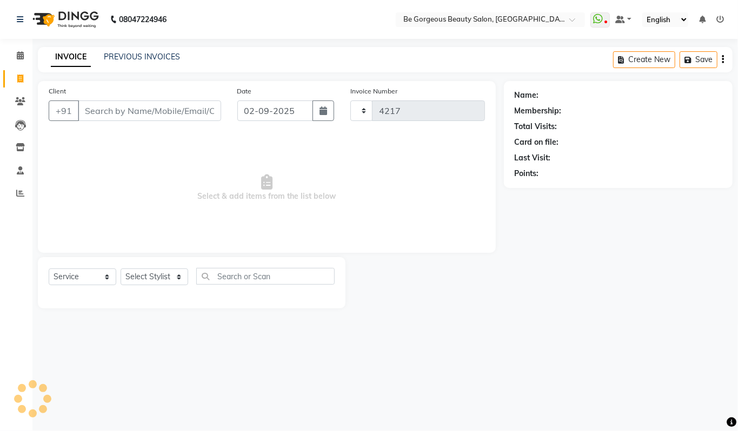
select select "5405"
click at [155, 57] on link "PREVIOUS INVOICES" at bounding box center [142, 57] width 76 height 10
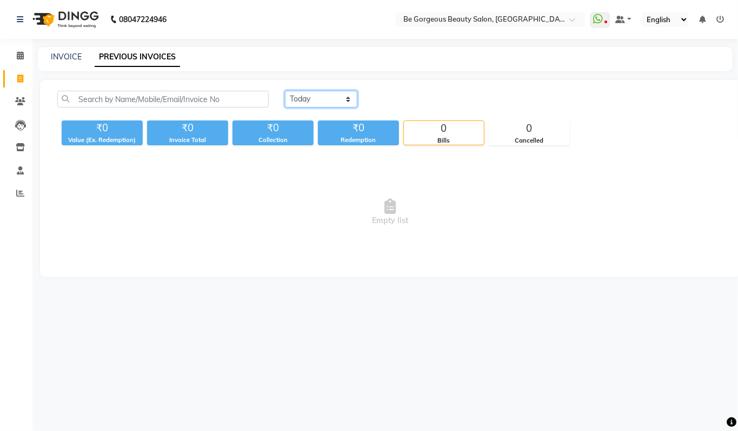
click at [330, 100] on select "Today Yesterday Custom Range" at bounding box center [321, 99] width 72 height 17
select select "yesterday"
click at [285, 91] on select "Today Yesterday Custom Range" at bounding box center [321, 99] width 72 height 17
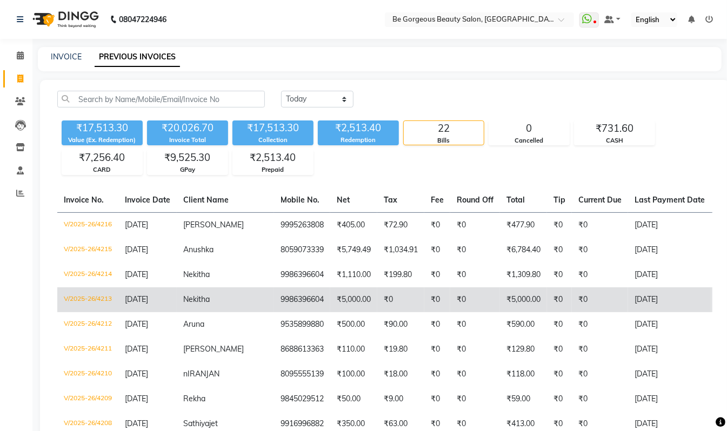
click at [330, 298] on td "₹5,000.00" at bounding box center [353, 300] width 47 height 25
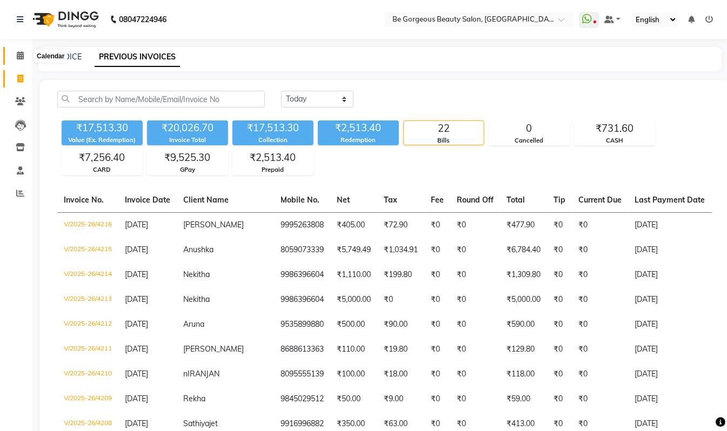
click at [18, 51] on icon at bounding box center [20, 55] width 7 height 8
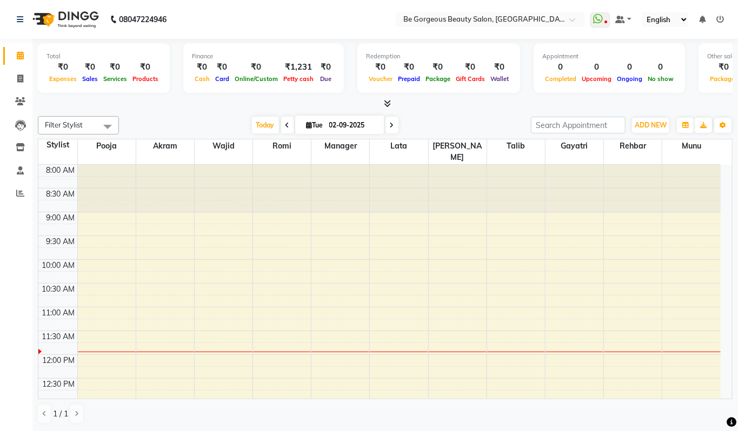
click at [384, 104] on icon at bounding box center [387, 103] width 7 height 8
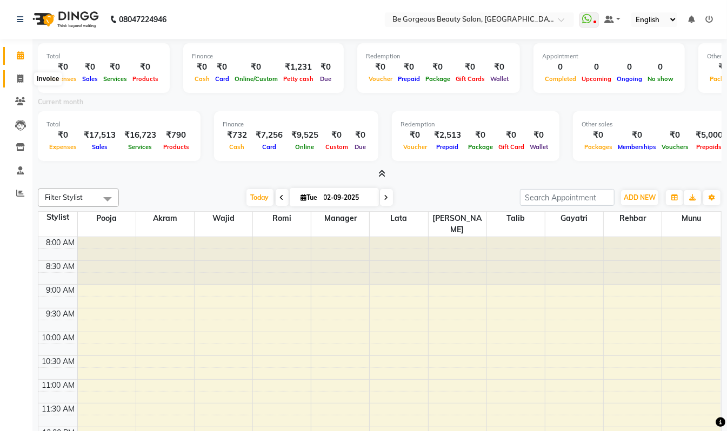
click at [17, 83] on icon at bounding box center [20, 79] width 6 height 8
select select "service"
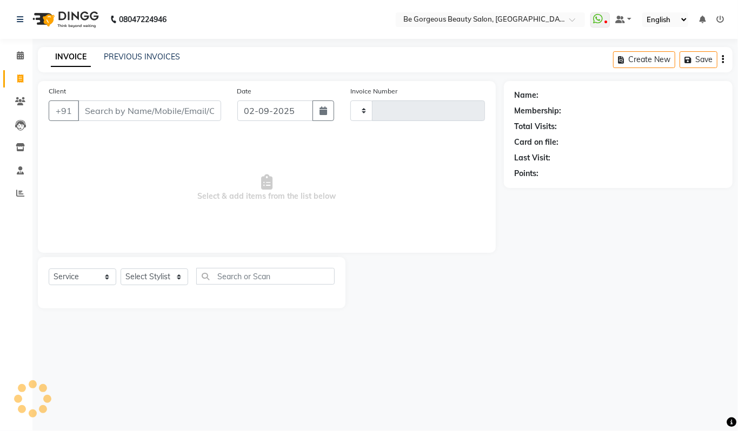
type input "4217"
select select "5405"
click at [141, 279] on select "Select Stylist [PERSON_NAME] lata Manager Munu [PERSON_NAME] [PERSON_NAME] [PER…" at bounding box center [155, 277] width 68 height 17
select select "37078"
click at [121, 269] on select "Select Stylist [PERSON_NAME] lata Manager Munu [PERSON_NAME] [PERSON_NAME] [PER…" at bounding box center [155, 277] width 68 height 17
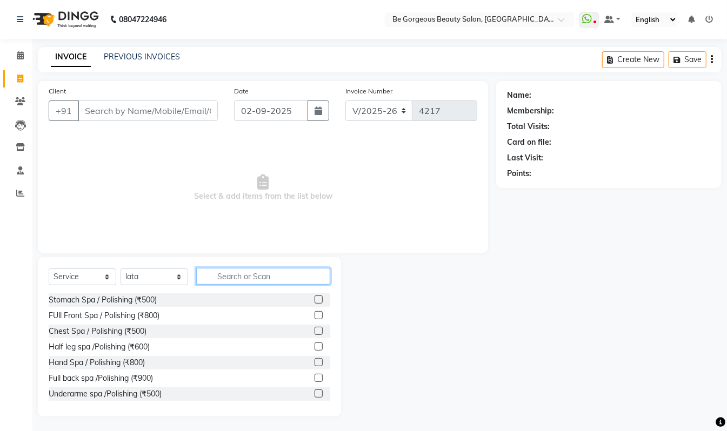
click at [232, 279] on input "text" at bounding box center [263, 276] width 134 height 17
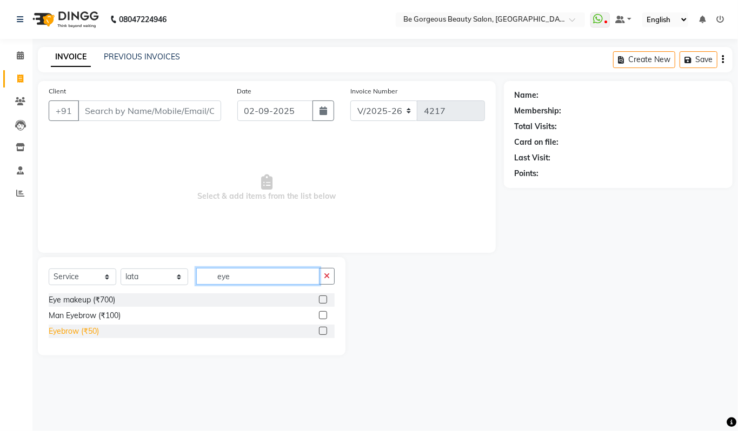
type input "eye"
click at [76, 334] on div "Eyebrow (₹50)" at bounding box center [74, 331] width 50 height 11
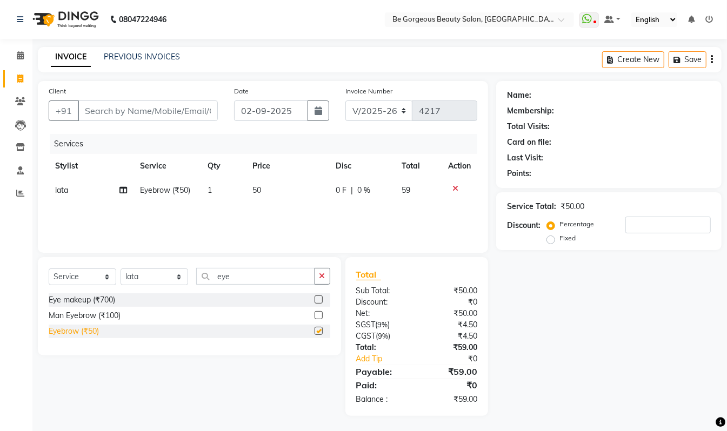
checkbox input "false"
click at [247, 275] on input "eye" at bounding box center [255, 276] width 119 height 17
type input "e"
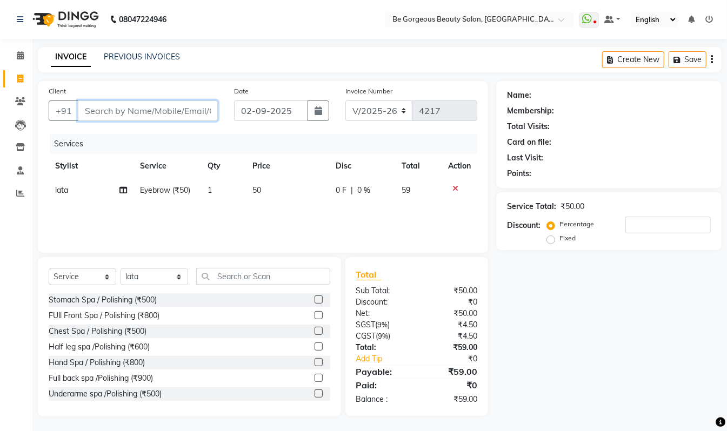
click at [161, 111] on input "Client" at bounding box center [148, 111] width 140 height 21
click at [274, 273] on input "text" at bounding box center [263, 276] width 134 height 17
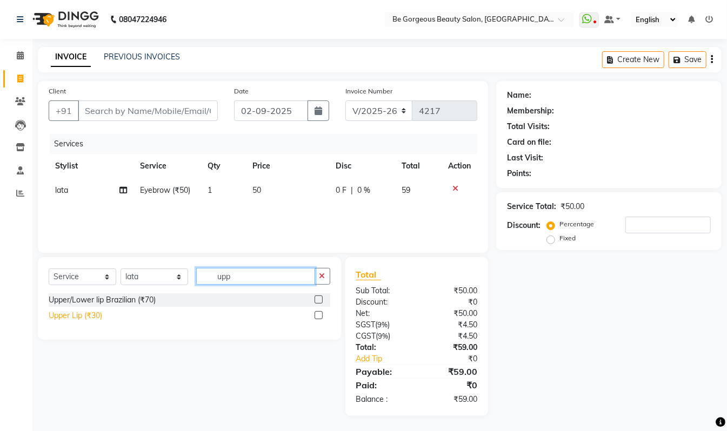
type input "upp"
click at [71, 316] on div "Upper Lip (₹30)" at bounding box center [76, 315] width 54 height 11
checkbox input "false"
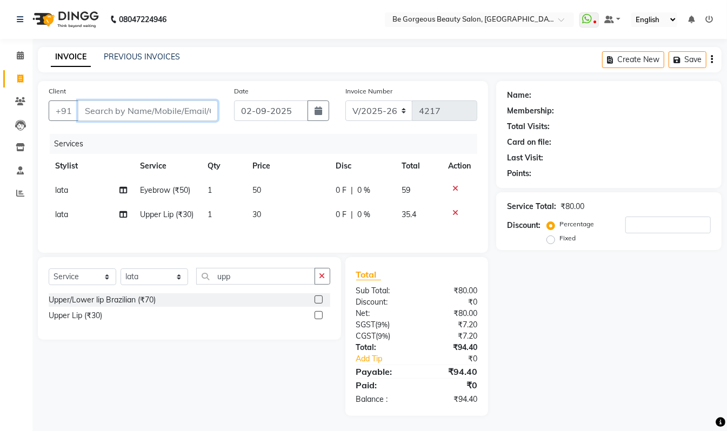
click at [146, 104] on input "Client" at bounding box center [148, 111] width 140 height 21
type input "8"
type input "0"
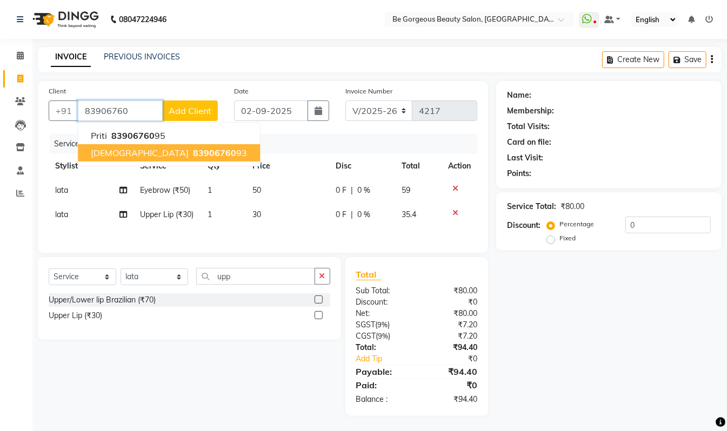
click at [193, 155] on span "83906760" at bounding box center [214, 153] width 43 height 11
type input "8390676093"
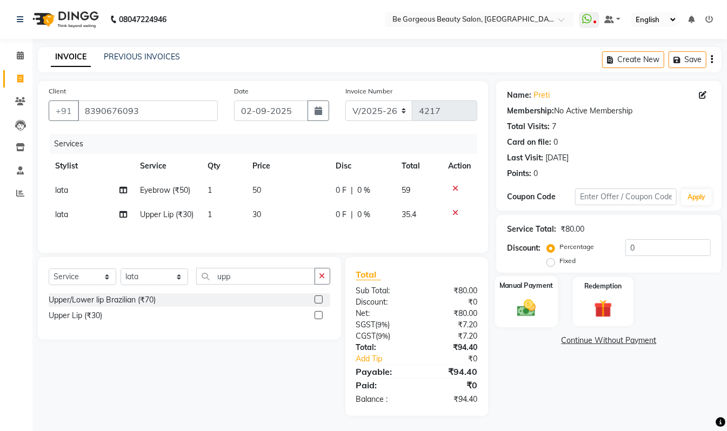
click at [522, 308] on img at bounding box center [526, 308] width 30 height 22
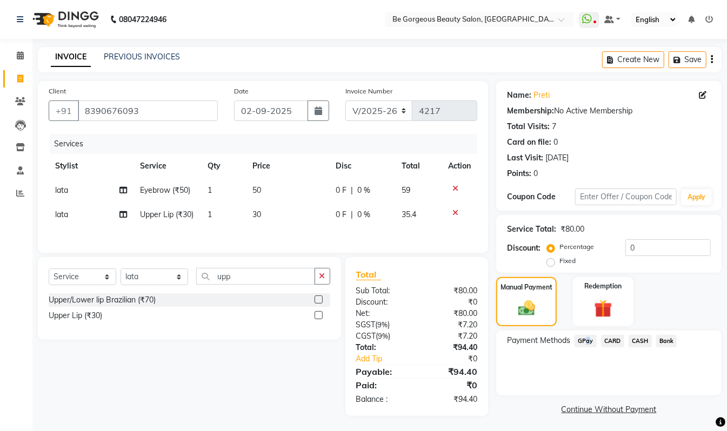
click at [586, 337] on span "GPay" at bounding box center [586, 341] width 22 height 12
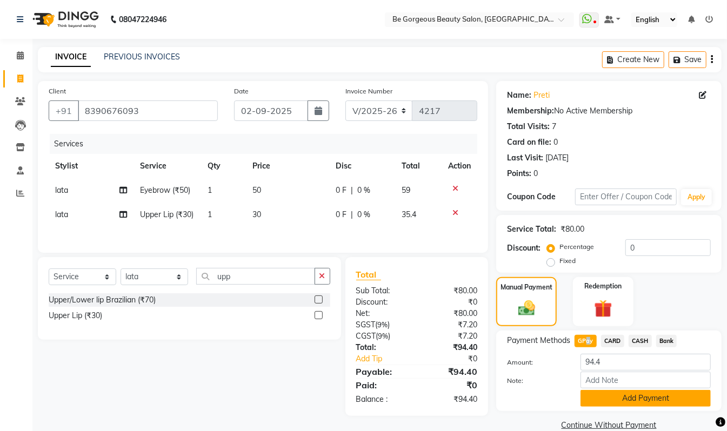
click at [628, 397] on button "Add Payment" at bounding box center [646, 398] width 130 height 17
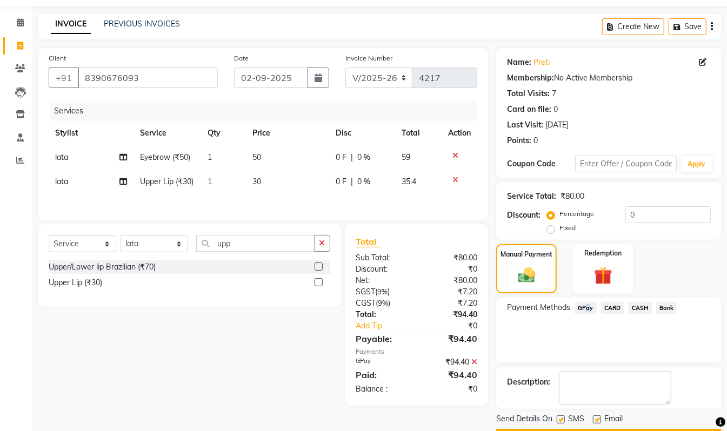
scroll to position [64, 0]
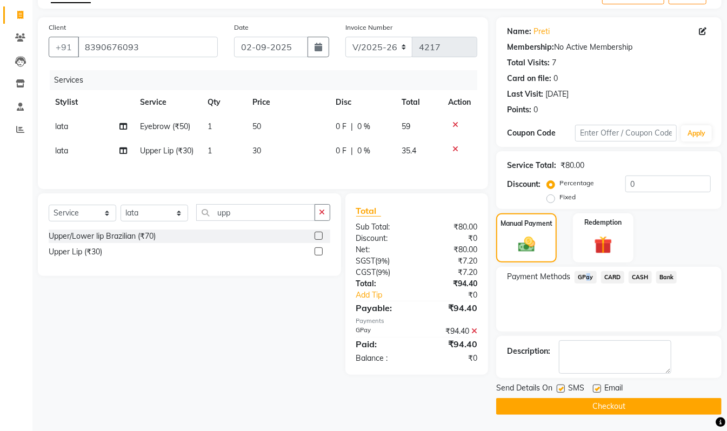
click at [612, 409] on button "Checkout" at bounding box center [608, 406] width 225 height 17
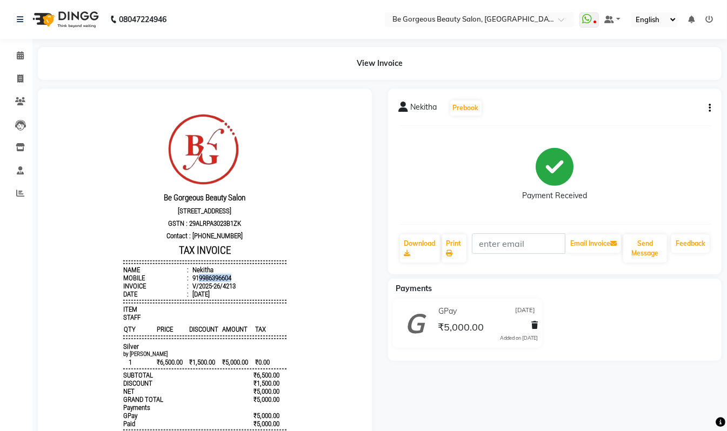
drag, startPoint x: 186, startPoint y: 284, endPoint x: 238, endPoint y: 282, distance: 51.4
click at [238, 282] on li "Mobile : 919986396604" at bounding box center [204, 278] width 163 height 8
copy div "9986396604"
click at [18, 78] on icon at bounding box center [20, 79] width 6 height 8
select select "service"
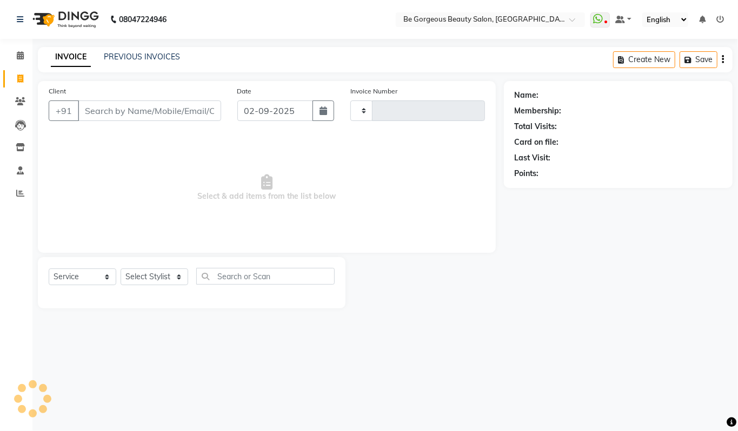
type input "4217"
select select "5405"
click at [121, 121] on div "+91" at bounding box center [135, 111] width 172 height 21
click at [113, 114] on input "Client" at bounding box center [149, 111] width 143 height 21
paste input "9986396604"
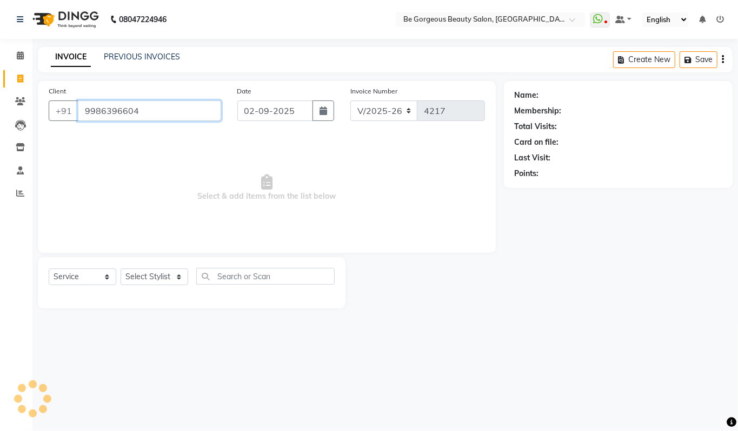
type input "9986396604"
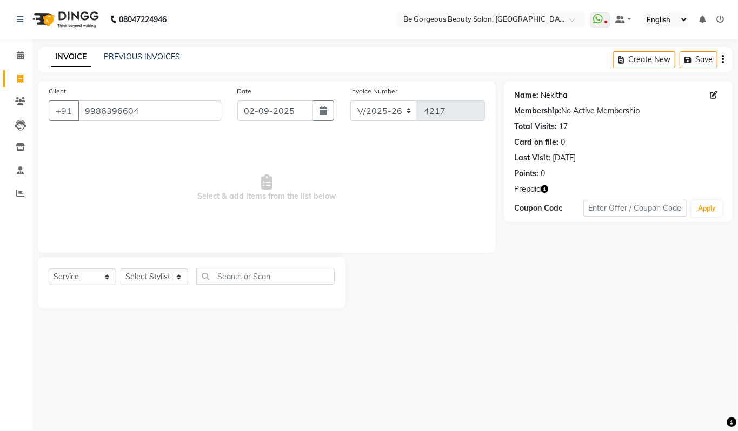
click at [556, 97] on link "Nekitha" at bounding box center [554, 95] width 26 height 11
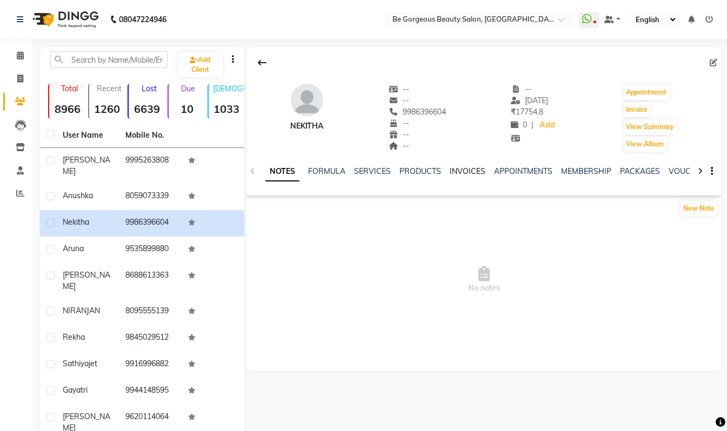
click at [465, 173] on link "INVOICES" at bounding box center [468, 171] width 36 height 10
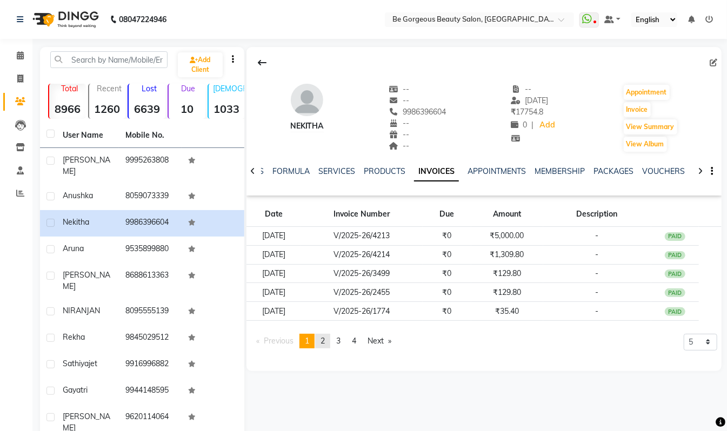
click at [323, 340] on link "page 2" at bounding box center [322, 341] width 15 height 15
click at [341, 342] on span "3" at bounding box center [338, 341] width 4 height 10
click at [359, 341] on link "page 4" at bounding box center [353, 341] width 15 height 15
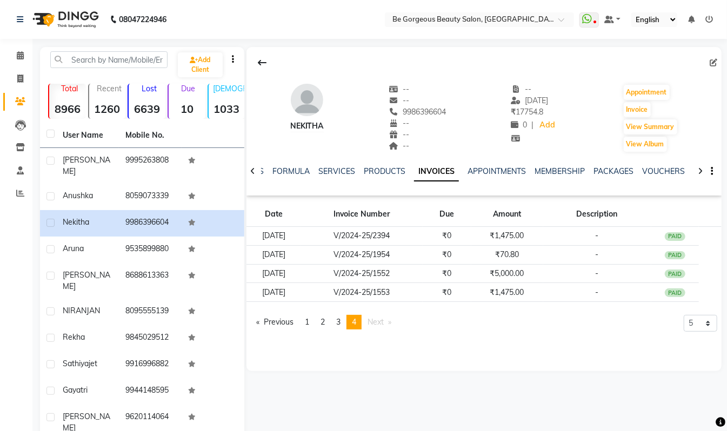
click at [308, 323] on span "1" at bounding box center [307, 322] width 4 height 10
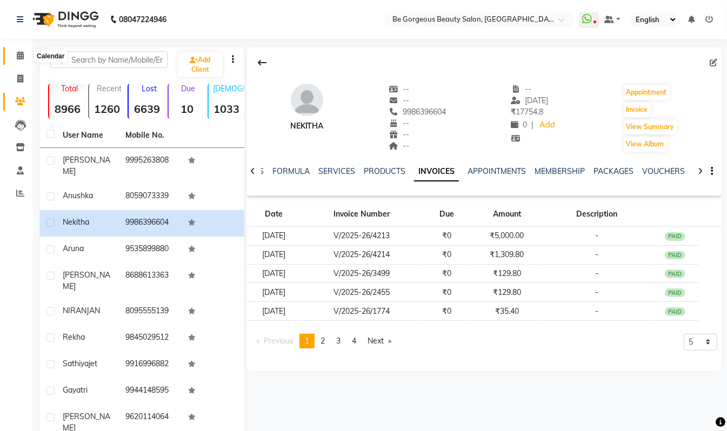
click at [18, 51] on icon at bounding box center [20, 55] width 7 height 8
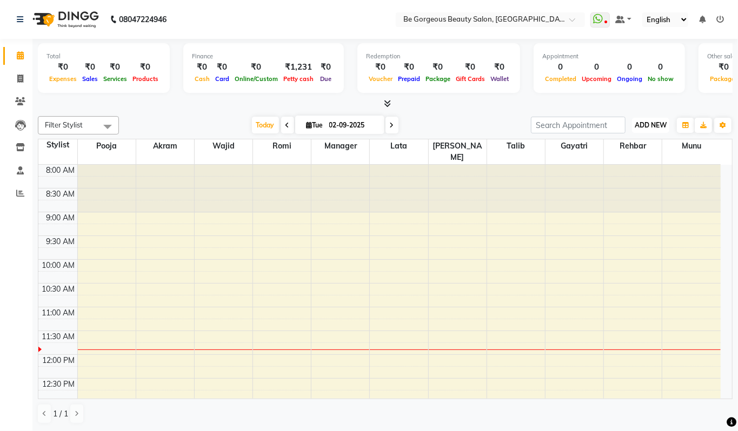
click at [649, 124] on span "ADD NEW" at bounding box center [651, 125] width 32 height 8
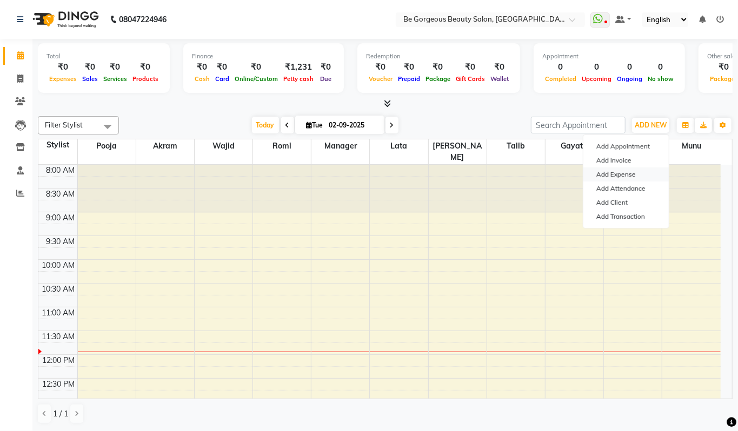
click at [623, 172] on link "Add Expense" at bounding box center [625, 175] width 85 height 14
select select "1"
select select "4333"
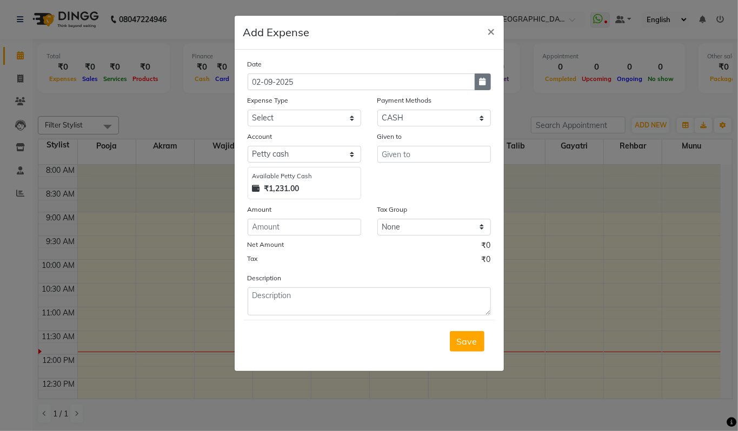
click at [483, 80] on icon "button" at bounding box center [482, 82] width 6 height 8
select select "9"
select select "2025"
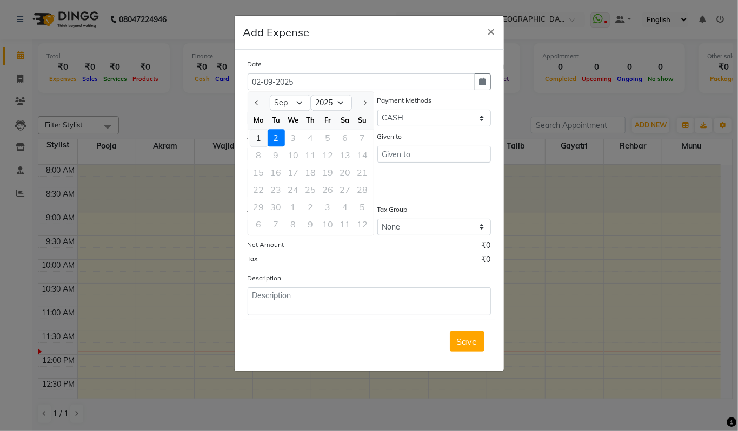
click at [256, 139] on div "1" at bounding box center [258, 137] width 17 height 17
type input "[DATE]"
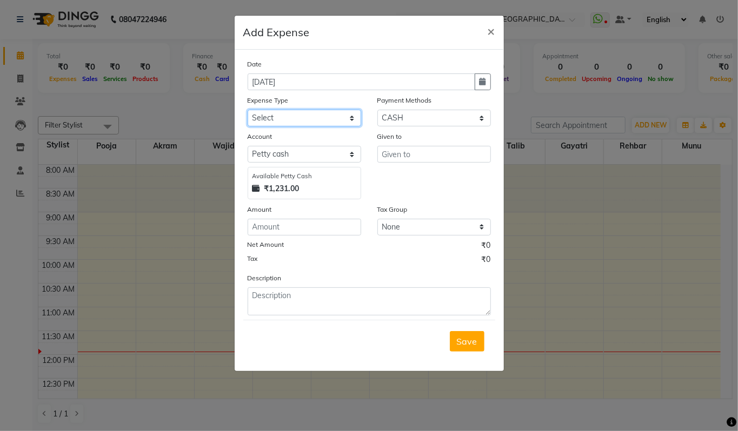
click at [292, 110] on select "Select Advance Salary Bank charges Car maintenance Cash transfer to bank Cash t…" at bounding box center [305, 118] width 114 height 17
select select "18"
click at [248, 110] on select "Select Advance Salary Bank charges Car maintenance Cash transfer to bank Cash t…" at bounding box center [305, 118] width 114 height 17
click at [288, 223] on input "number" at bounding box center [305, 227] width 114 height 17
click at [391, 149] on input "text" at bounding box center [434, 154] width 114 height 17
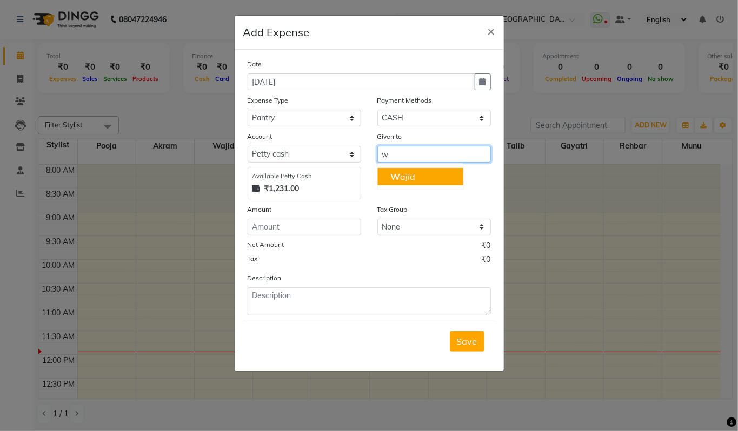
click at [416, 173] on button "W ajid" at bounding box center [419, 176] width 85 height 17
type input "Wajid"
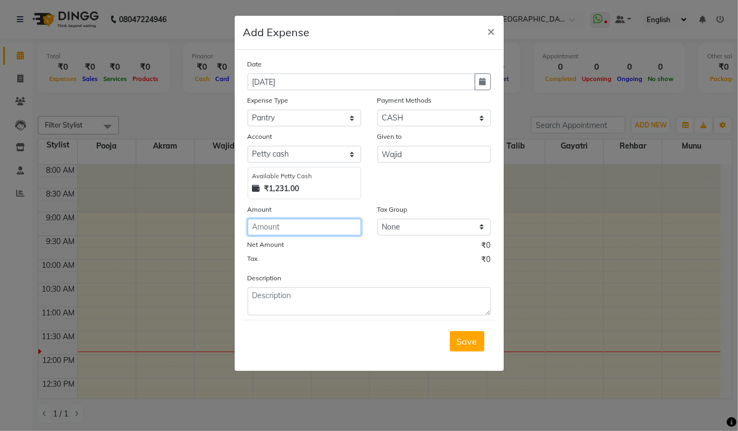
click at [279, 227] on input "number" at bounding box center [305, 227] width 114 height 17
type input "50"
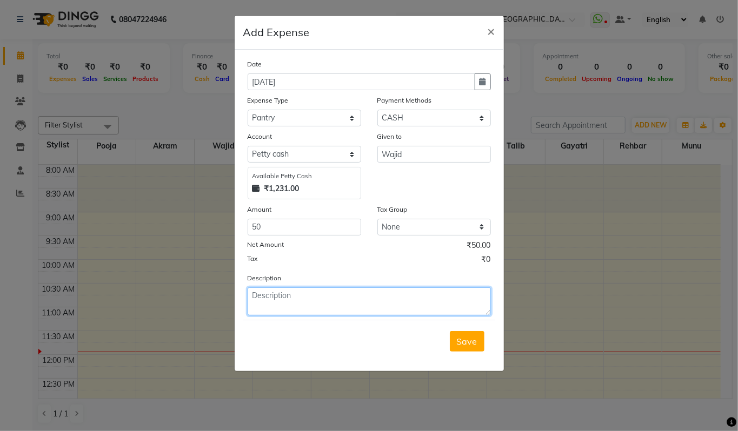
click at [262, 294] on textarea at bounding box center [369, 302] width 243 height 28
click at [292, 301] on textarea at bounding box center [369, 302] width 243 height 28
type textarea "milk"
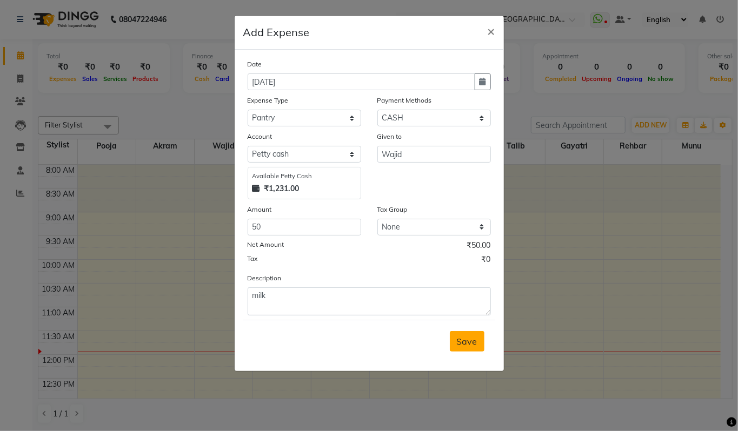
click at [468, 336] on span "Save" at bounding box center [467, 341] width 21 height 11
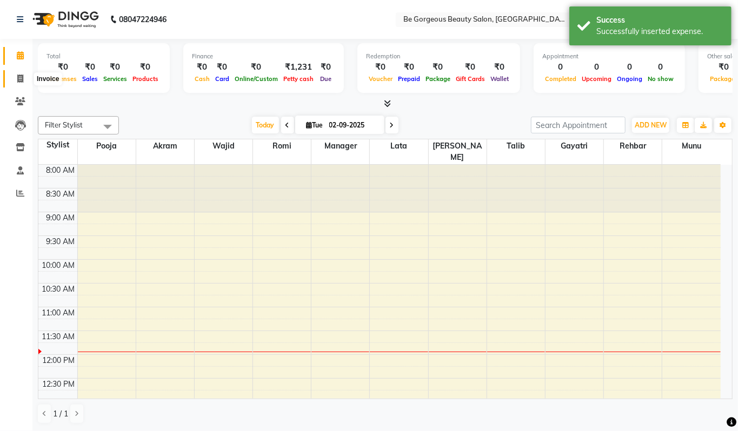
click at [18, 79] on icon at bounding box center [20, 79] width 6 height 8
select select "service"
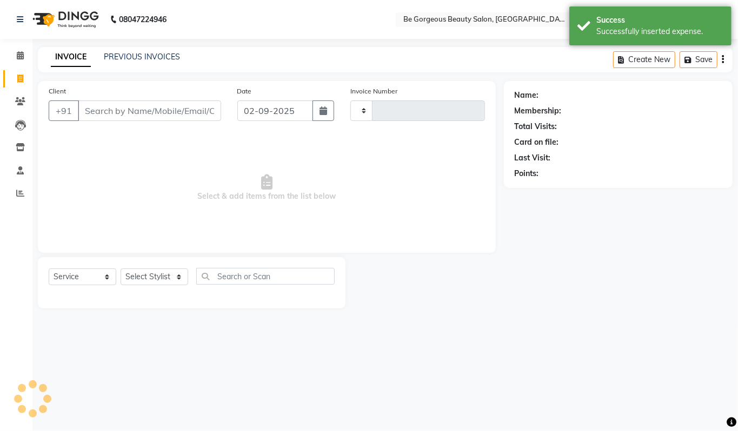
type input "4217"
select select "5405"
click at [19, 59] on icon at bounding box center [20, 55] width 7 height 8
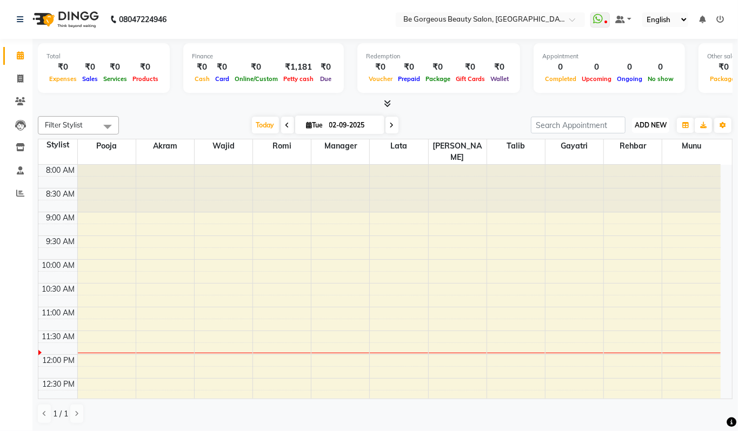
click at [647, 123] on span "ADD NEW" at bounding box center [651, 125] width 32 height 8
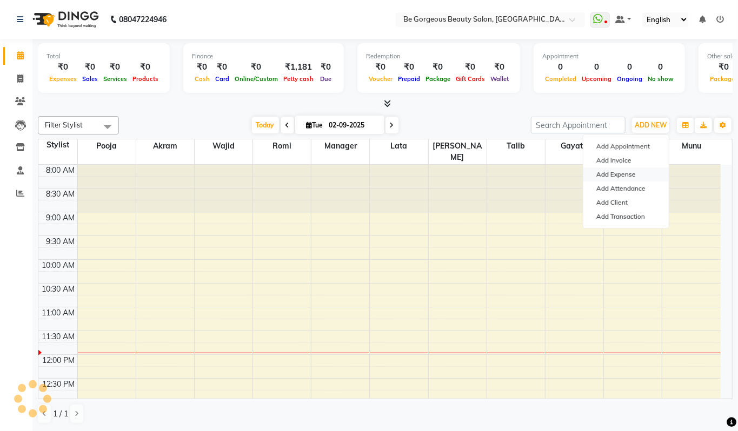
click at [618, 176] on link "Add Expense" at bounding box center [625, 175] width 85 height 14
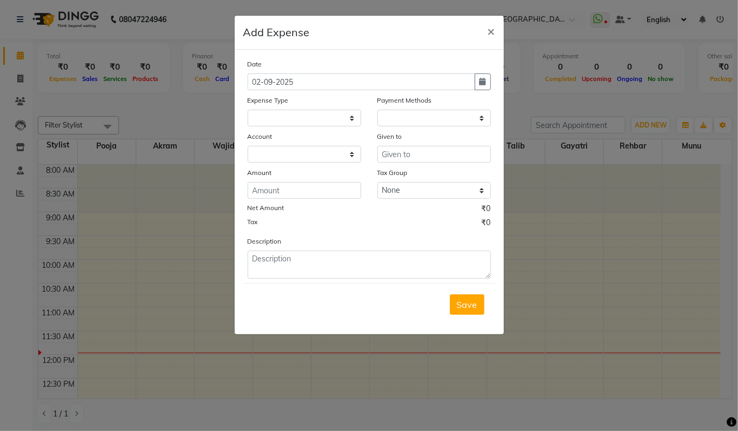
select select
select select "1"
select select "4333"
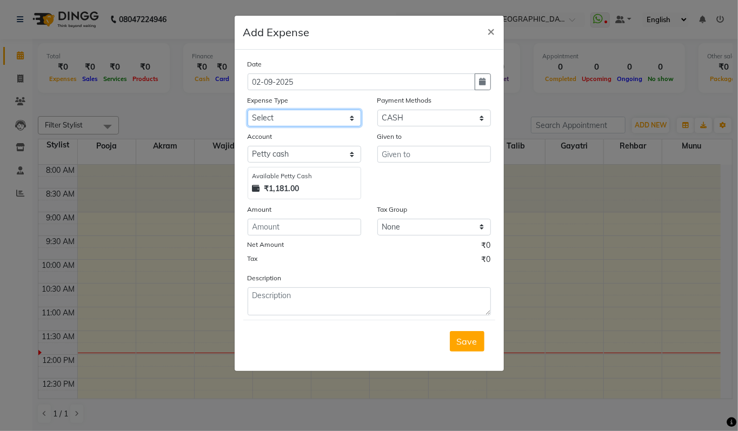
click at [286, 117] on select "Select Advance Salary Bank charges Car maintenance Cash transfer to bank Cash t…" at bounding box center [305, 118] width 114 height 17
select select "18"
click at [248, 110] on select "Select Advance Salary Bank charges Car maintenance Cash transfer to bank Cash t…" at bounding box center [305, 118] width 114 height 17
click at [395, 152] on input "text" at bounding box center [434, 154] width 114 height 17
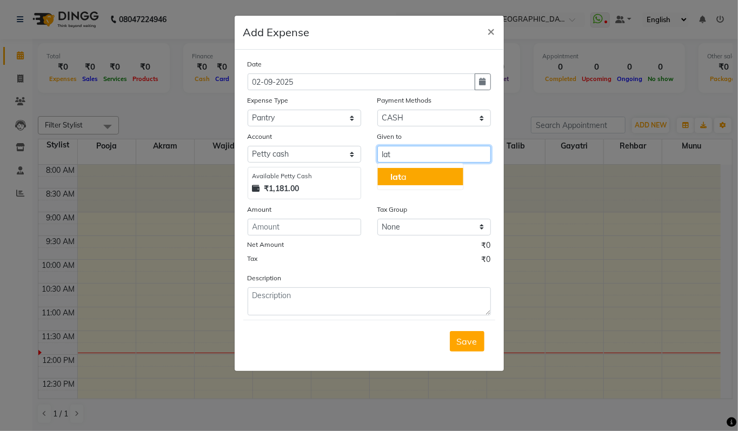
click at [409, 181] on button "lat a" at bounding box center [419, 176] width 85 height 17
type input "lata"
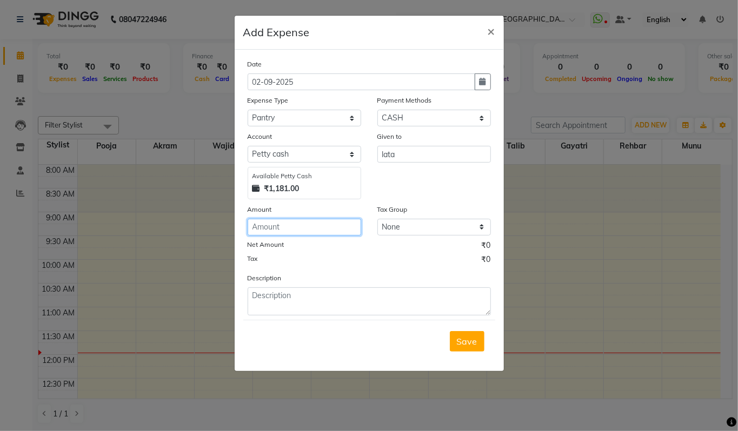
click at [295, 226] on input "number" at bounding box center [305, 227] width 114 height 17
type input "621"
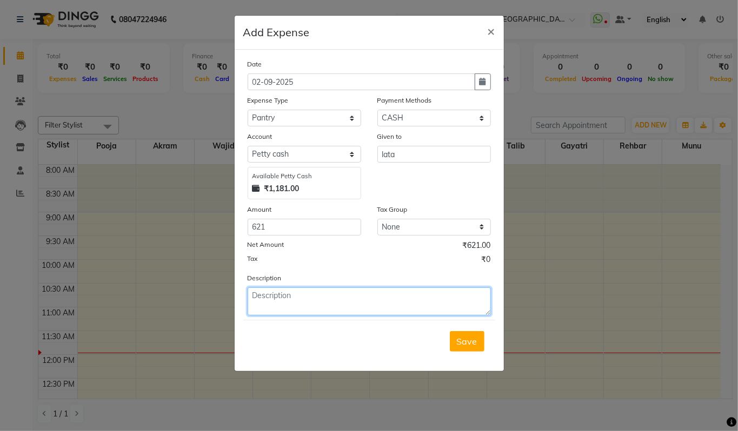
click at [263, 293] on textarea at bounding box center [369, 302] width 243 height 28
type textarea "lata mam cash"
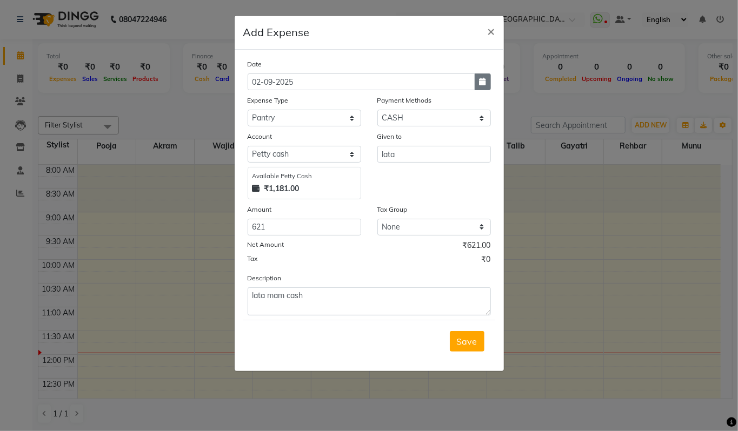
click at [481, 85] on icon "button" at bounding box center [482, 82] width 6 height 8
select select "9"
select select "2025"
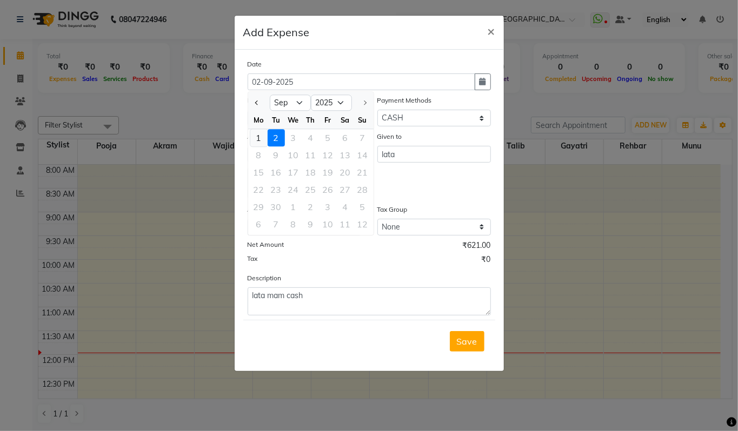
click at [256, 137] on div "1" at bounding box center [258, 137] width 17 height 17
type input "[DATE]"
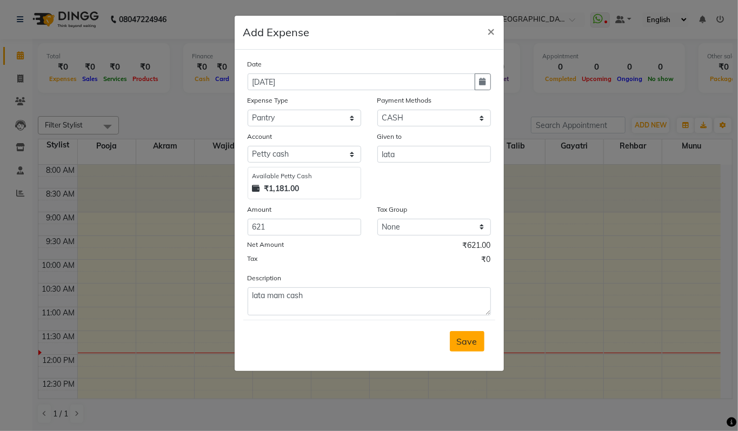
click at [468, 337] on span "Save" at bounding box center [467, 341] width 21 height 11
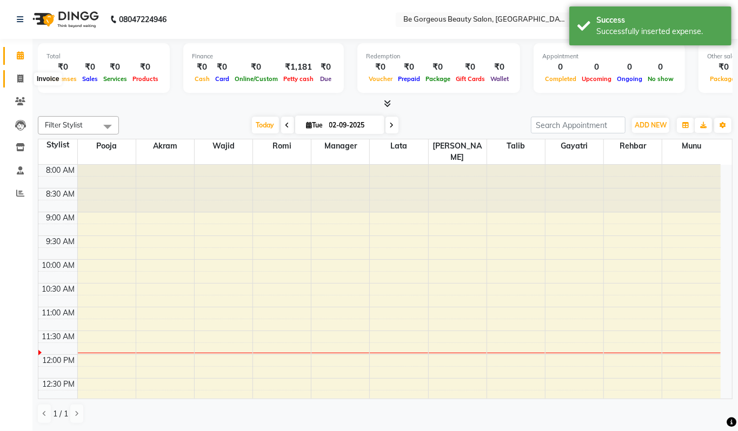
click at [21, 78] on icon at bounding box center [20, 79] width 6 height 8
select select "service"
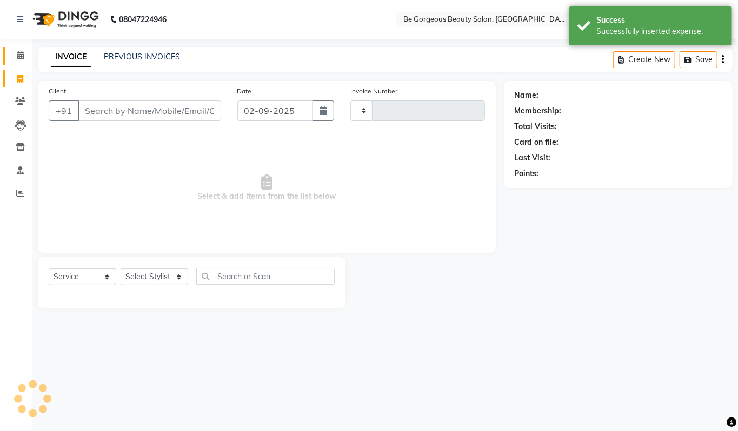
type input "4217"
select select "5405"
click at [21, 59] on icon at bounding box center [20, 55] width 7 height 8
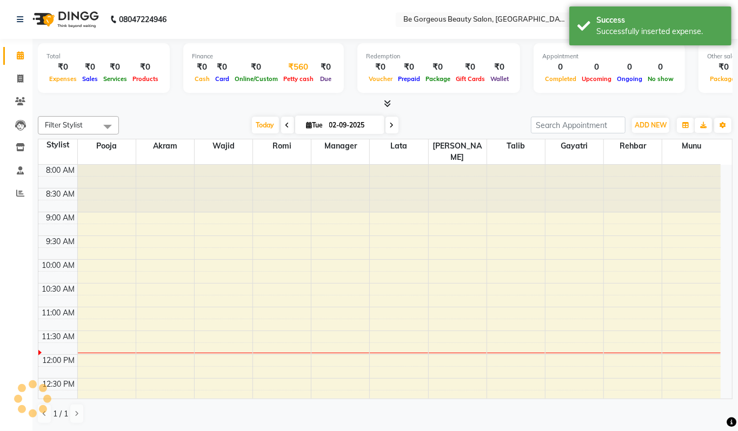
scroll to position [145, 0]
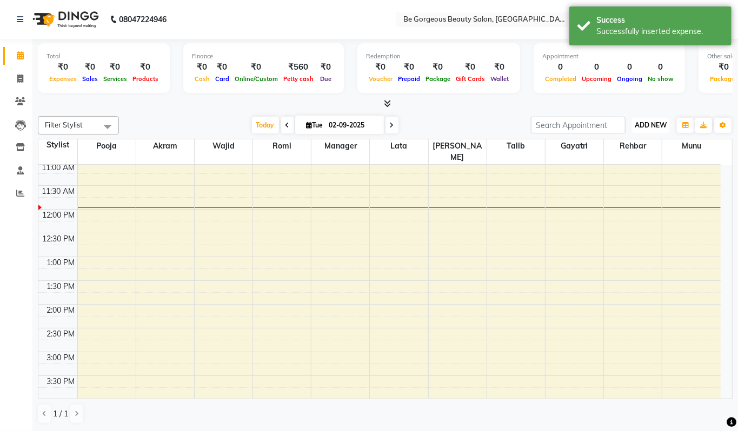
click at [649, 124] on span "ADD NEW" at bounding box center [651, 125] width 32 height 8
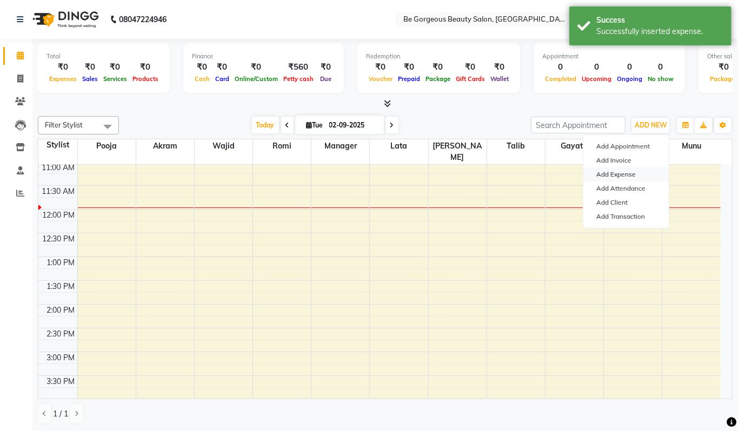
click at [615, 177] on link "Add Expense" at bounding box center [625, 175] width 85 height 14
select select "1"
select select "4333"
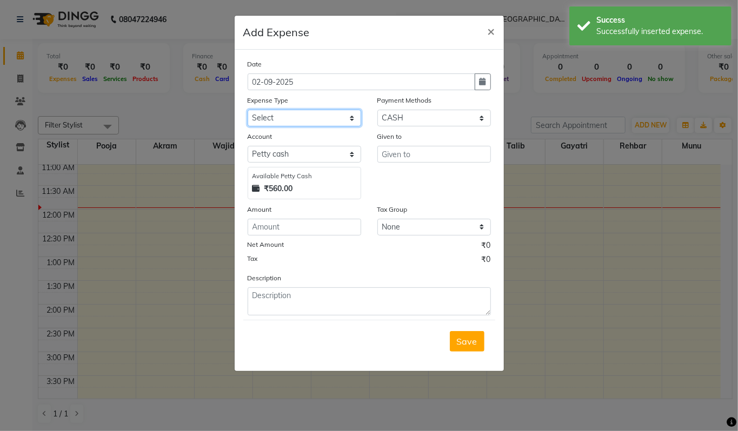
click at [260, 115] on select "Select Advance Salary Bank charges Car maintenance Cash transfer to bank Cash t…" at bounding box center [305, 118] width 114 height 17
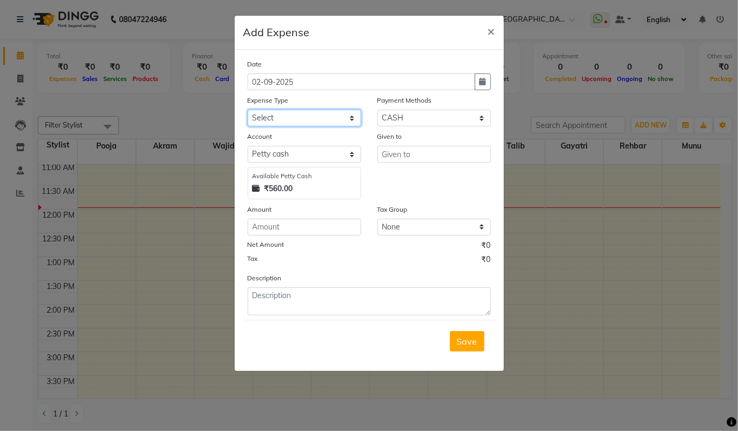
select select "18"
click at [248, 110] on select "Select Advance Salary Bank charges Car maintenance Cash transfer to bank Cash t…" at bounding box center [305, 118] width 114 height 17
click at [396, 156] on input "text" at bounding box center [434, 154] width 114 height 17
select select "18"
select select "1"
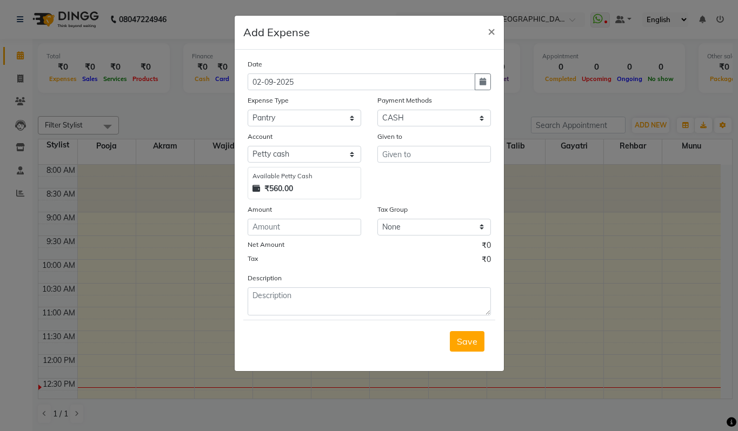
select select "4333"
click at [454, 122] on select "Select GPay CARD CASH Prepaid Bank Voucher Wallet" at bounding box center [434, 118] width 114 height 17
select select "5"
click at [377, 110] on select "Select GPay CARD CASH Prepaid Bank Voucher Wallet" at bounding box center [434, 118] width 114 height 17
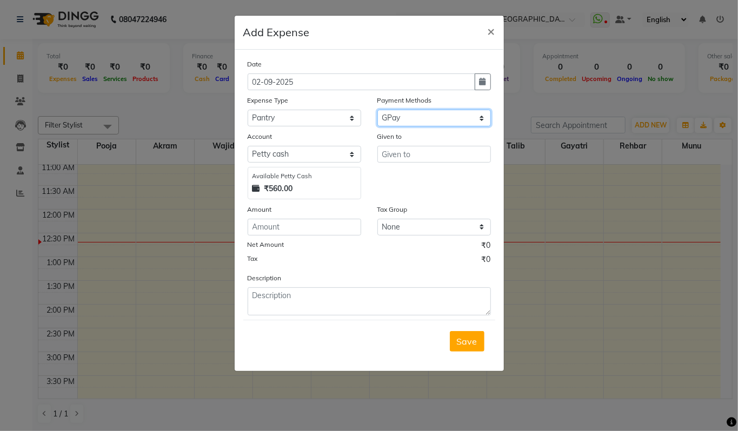
select select "4334"
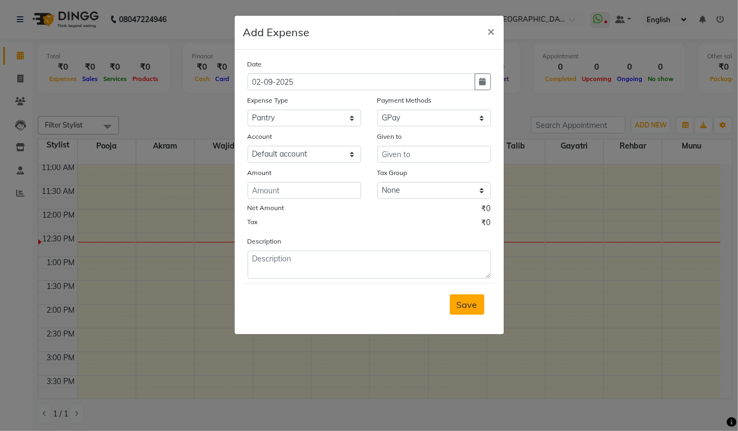
click at [465, 307] on span "Save" at bounding box center [467, 304] width 21 height 11
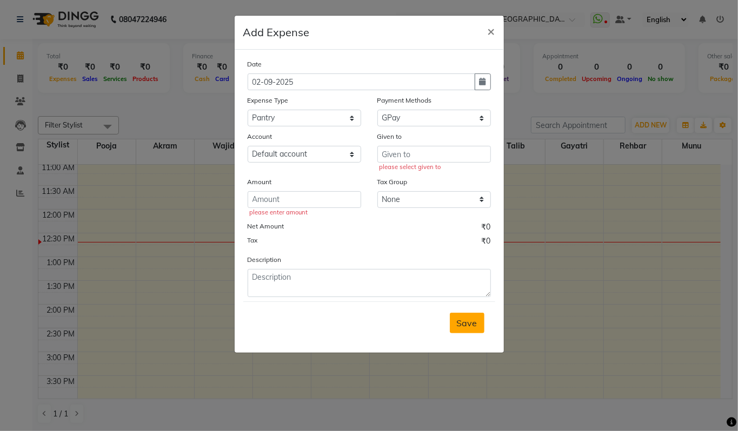
click at [472, 320] on span "Save" at bounding box center [467, 323] width 21 height 11
click at [491, 30] on span "×" at bounding box center [492, 31] width 8 height 16
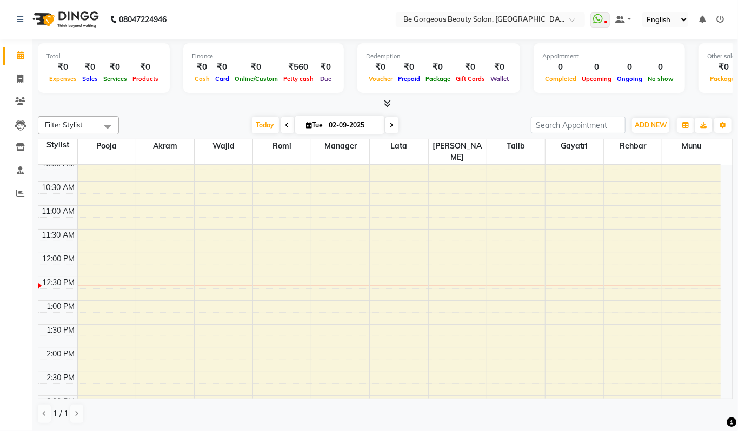
scroll to position [88, 0]
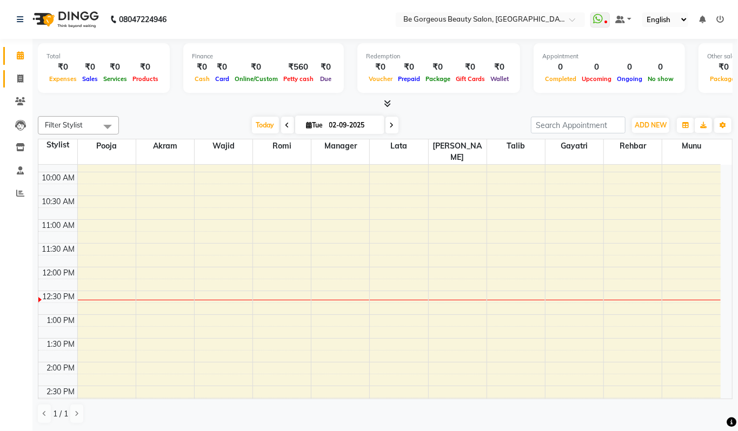
click at [26, 71] on link "Invoice" at bounding box center [16, 79] width 26 height 18
select select "5405"
select select "service"
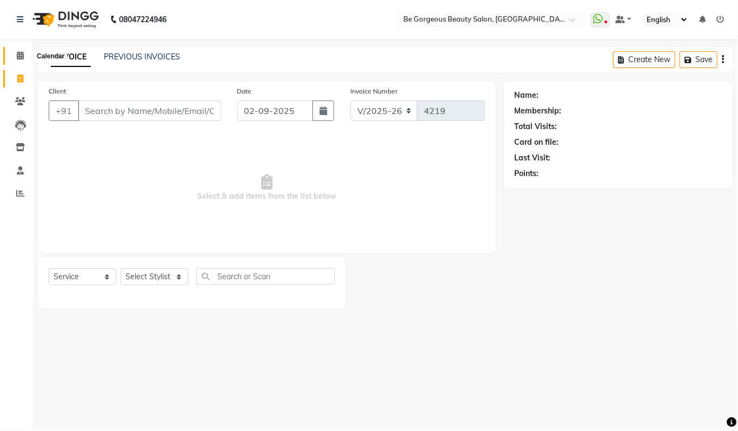
click at [18, 52] on icon at bounding box center [20, 55] width 7 height 8
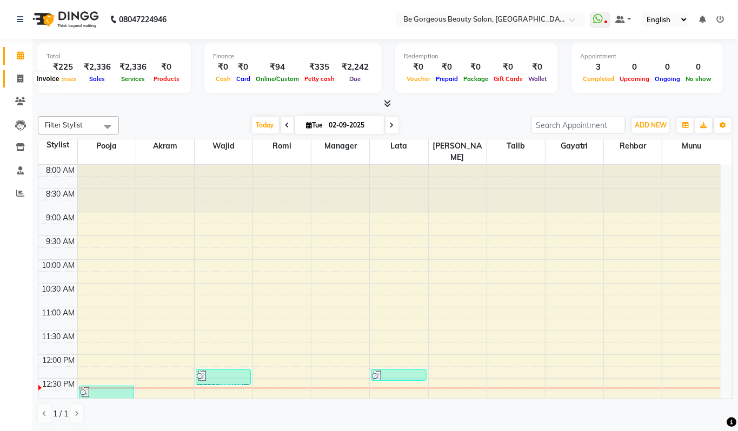
click at [17, 75] on icon at bounding box center [20, 79] width 6 height 8
select select "5405"
select select "service"
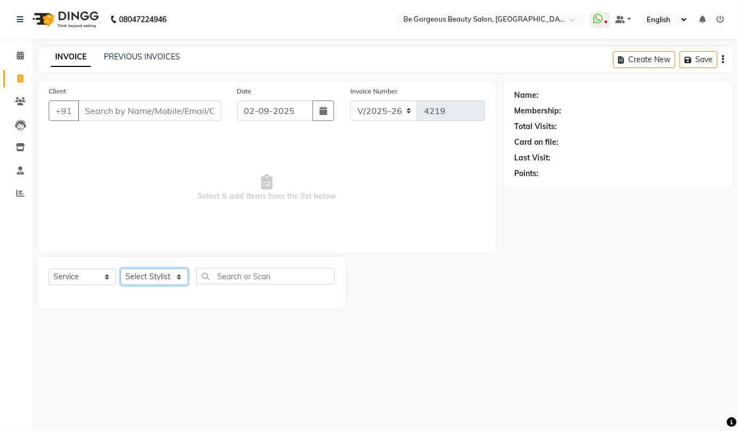
click at [155, 277] on select "Select Stylist [PERSON_NAME] lata Manager Munu [PERSON_NAME] [PERSON_NAME] [PER…" at bounding box center [155, 277] width 68 height 17
select select "36200"
click at [121, 269] on select "Select Stylist [PERSON_NAME] lata Manager Munu [PERSON_NAME] [PERSON_NAME] [PER…" at bounding box center [155, 277] width 68 height 17
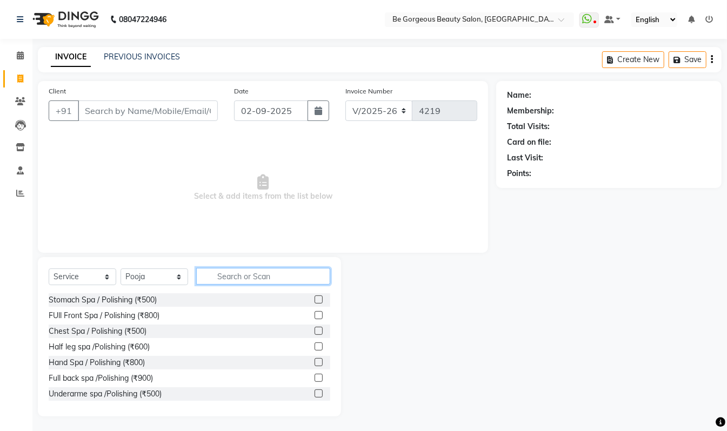
click at [228, 271] on input "text" at bounding box center [263, 276] width 134 height 17
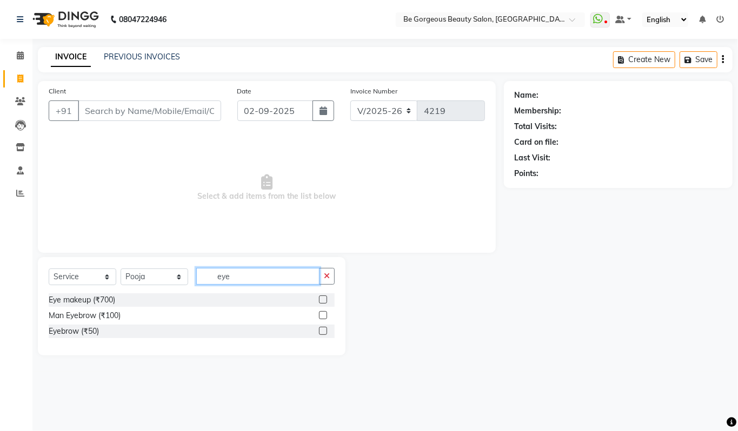
type input "eye"
drag, startPoint x: 322, startPoint y: 331, endPoint x: 217, endPoint y: 288, distance: 113.4
click at [316, 326] on div "Eyebrow (₹50)" at bounding box center [192, 332] width 286 height 14
click at [325, 278] on icon "button" at bounding box center [327, 276] width 6 height 8
type input "eye"
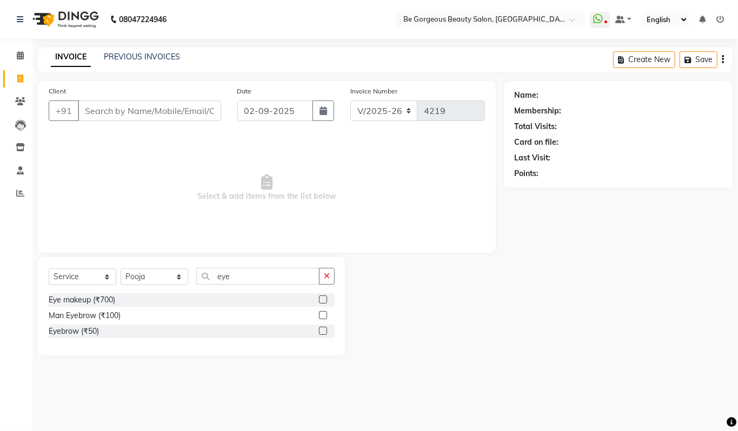
click at [321, 331] on label at bounding box center [323, 331] width 8 height 8
click at [321, 331] on input "checkbox" at bounding box center [322, 331] width 7 height 7
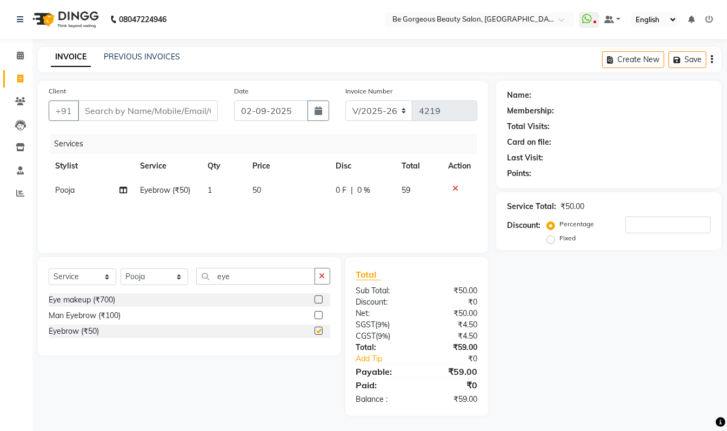
checkbox input "false"
click at [323, 273] on icon "button" at bounding box center [322, 276] width 6 height 8
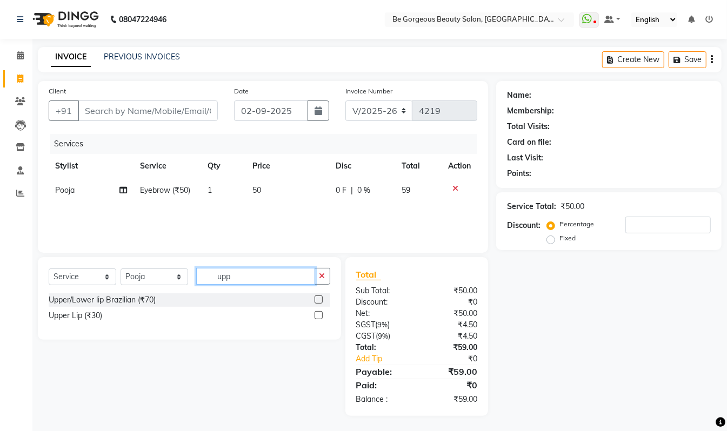
type input "upp"
click at [316, 316] on label at bounding box center [319, 315] width 8 height 8
click at [316, 316] on input "checkbox" at bounding box center [318, 315] width 7 height 7
checkbox input "false"
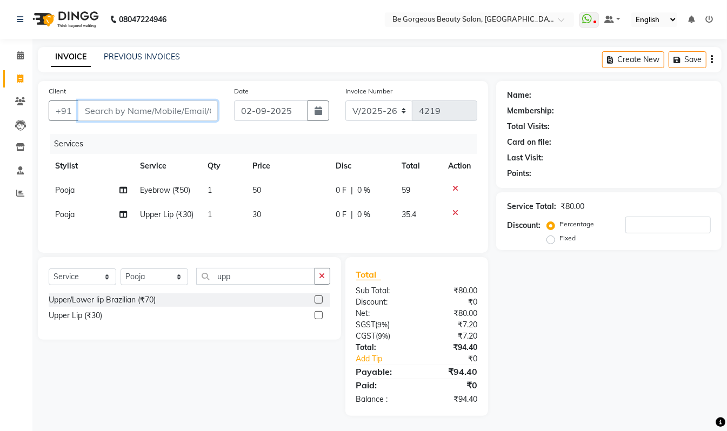
click at [126, 115] on input "Client" at bounding box center [148, 111] width 140 height 21
type input "9"
type input "0"
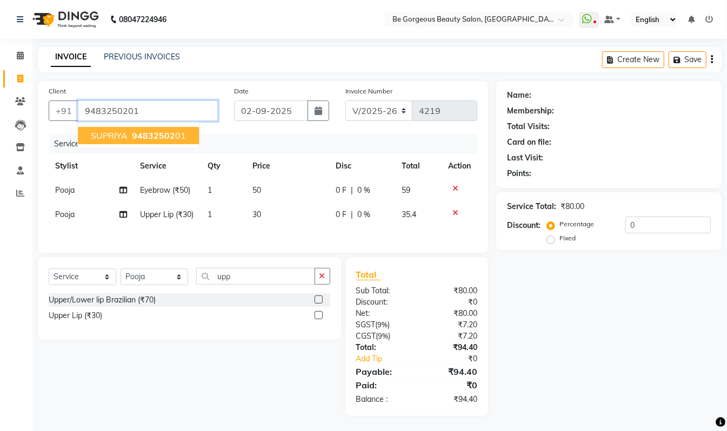
type input "9483250201"
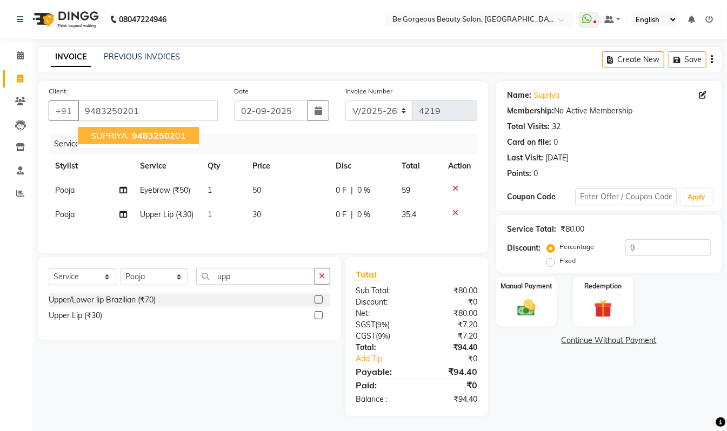
click at [189, 131] on button "[PERSON_NAME] 94832502 01" at bounding box center [138, 135] width 121 height 17
click at [545, 303] on div "Manual Payment" at bounding box center [526, 301] width 63 height 51
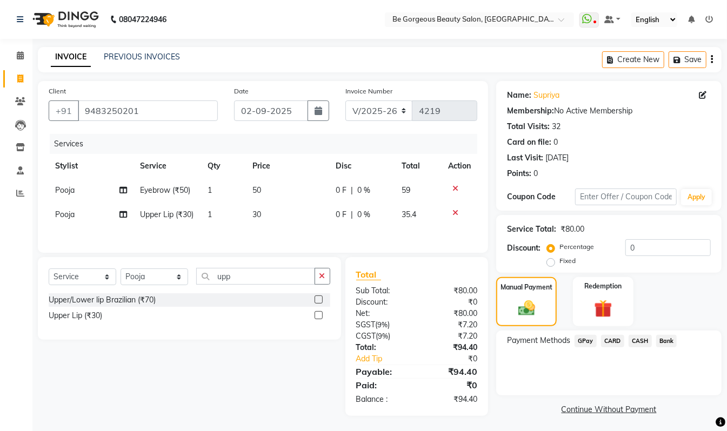
click at [586, 341] on span "GPay" at bounding box center [586, 341] width 22 height 12
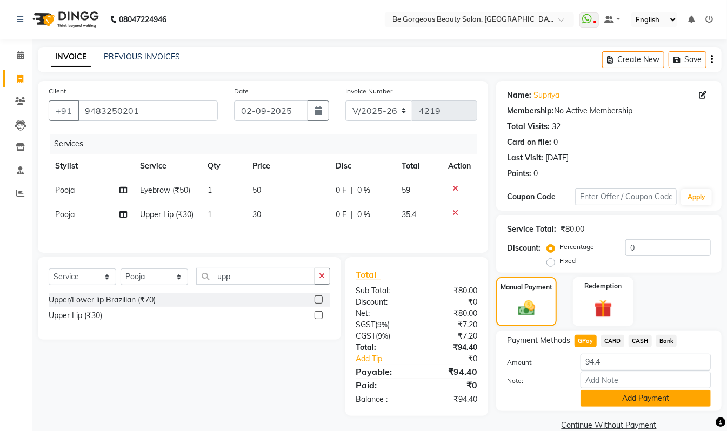
click at [664, 398] on button "Add Payment" at bounding box center [646, 398] width 130 height 17
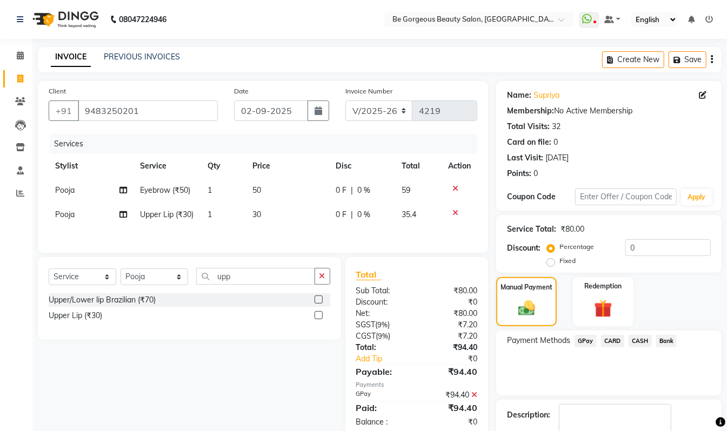
scroll to position [64, 0]
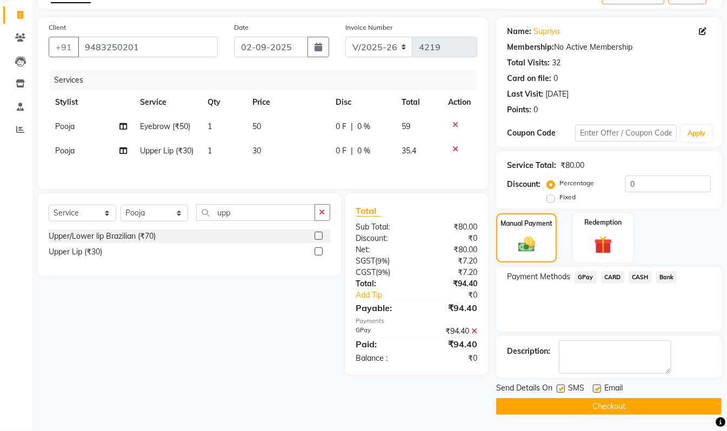
click at [645, 401] on button "Checkout" at bounding box center [608, 406] width 225 height 17
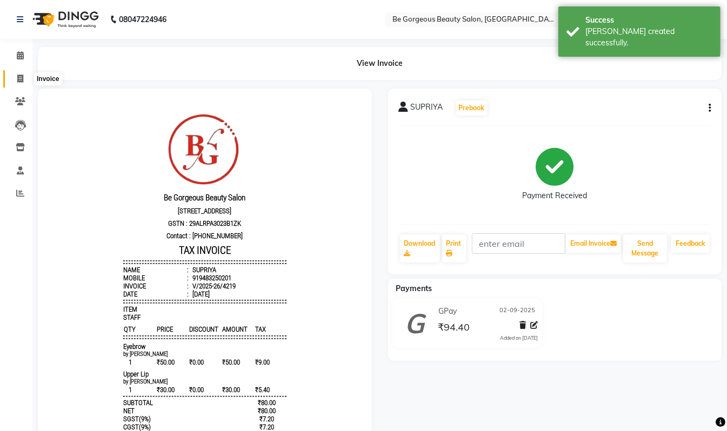
click at [22, 75] on icon at bounding box center [20, 79] width 6 height 8
select select "service"
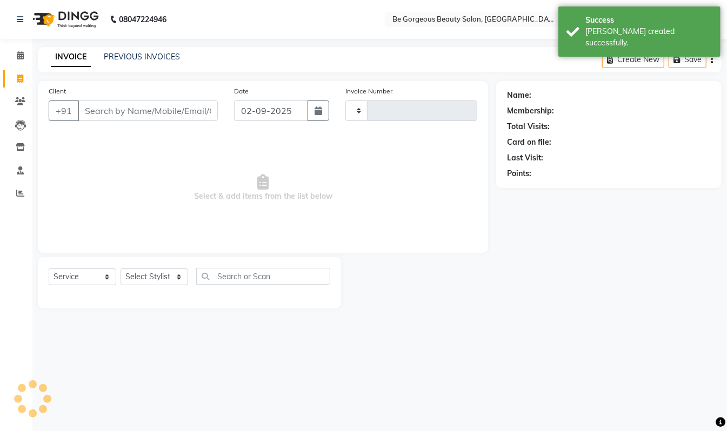
type input "4220"
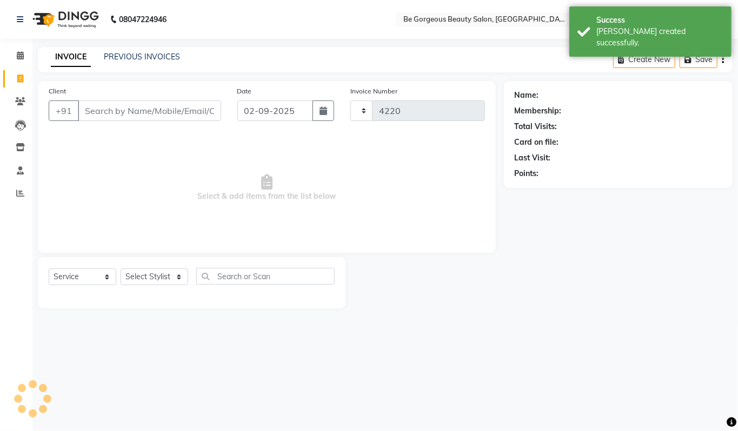
select select "5405"
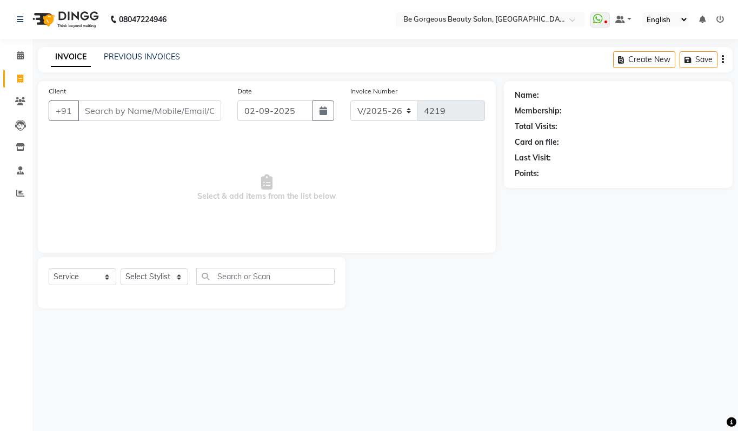
select select "5405"
select select "service"
click at [156, 282] on select "Select Stylist [PERSON_NAME] lata Manager Munu [PERSON_NAME] [PERSON_NAME] [PER…" at bounding box center [155, 277] width 68 height 17
select select "36207"
click at [121, 269] on select "Select Stylist [PERSON_NAME] lata Manager Munu [PERSON_NAME] [PERSON_NAME] [PER…" at bounding box center [155, 277] width 68 height 17
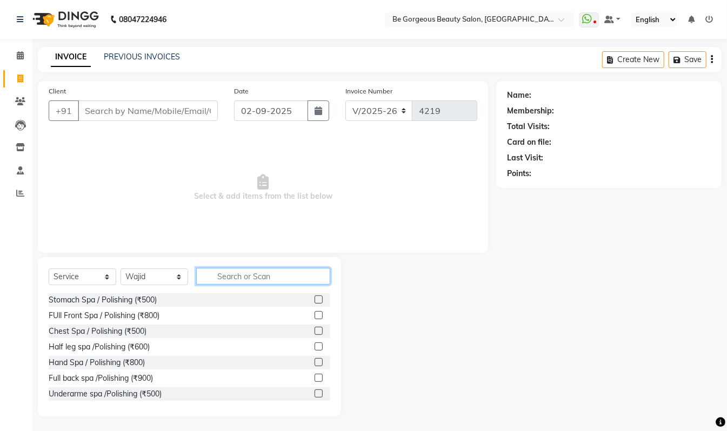
click at [226, 275] on input "text" at bounding box center [263, 276] width 134 height 17
type input "hair was"
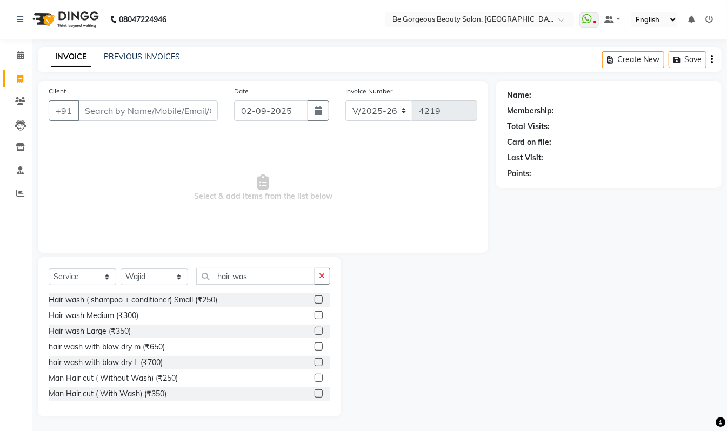
click at [315, 334] on label at bounding box center [319, 331] width 8 height 8
click at [315, 334] on input "checkbox" at bounding box center [318, 331] width 7 height 7
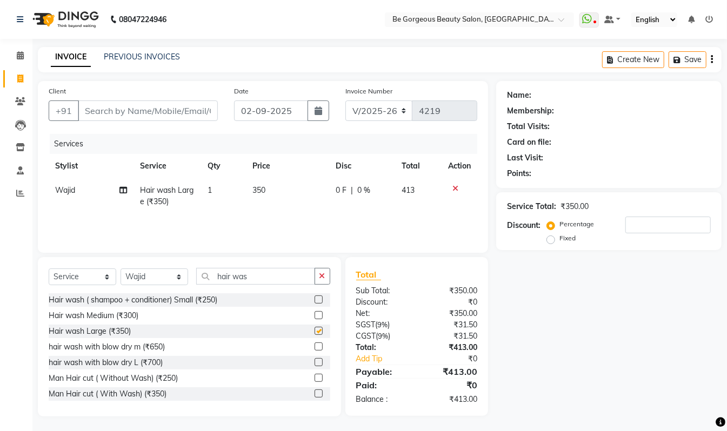
checkbox input "false"
click at [107, 108] on input "Client" at bounding box center [148, 111] width 140 height 21
type input "7"
type input "0"
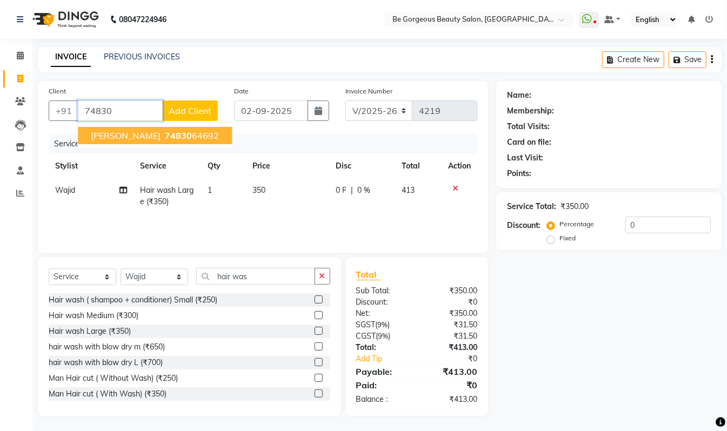
click at [133, 137] on span "[PERSON_NAME]" at bounding box center [126, 135] width 70 height 11
type input "7483064692"
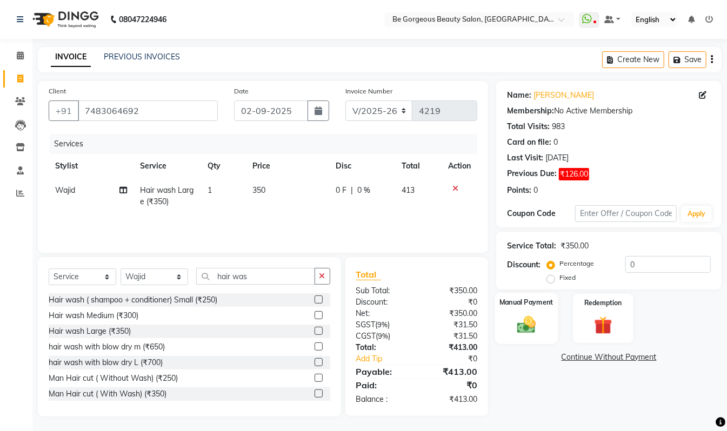
click at [532, 321] on img at bounding box center [526, 325] width 30 height 22
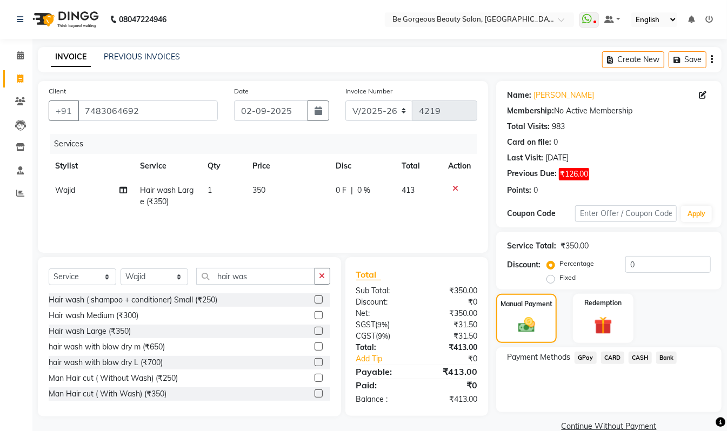
click at [589, 357] on span "GPay" at bounding box center [586, 358] width 22 height 12
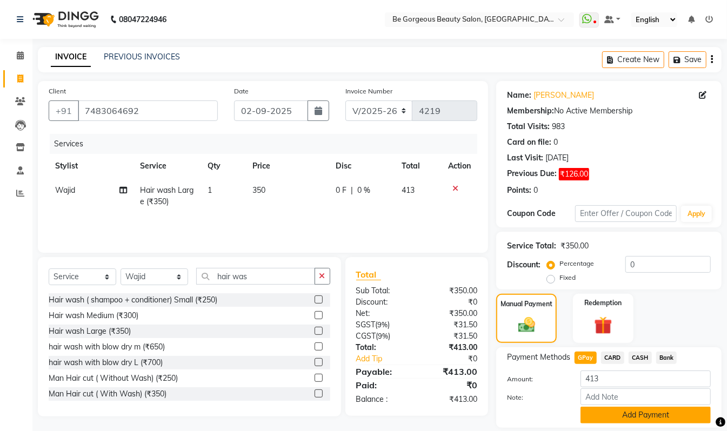
click at [637, 416] on button "Add Payment" at bounding box center [646, 415] width 130 height 17
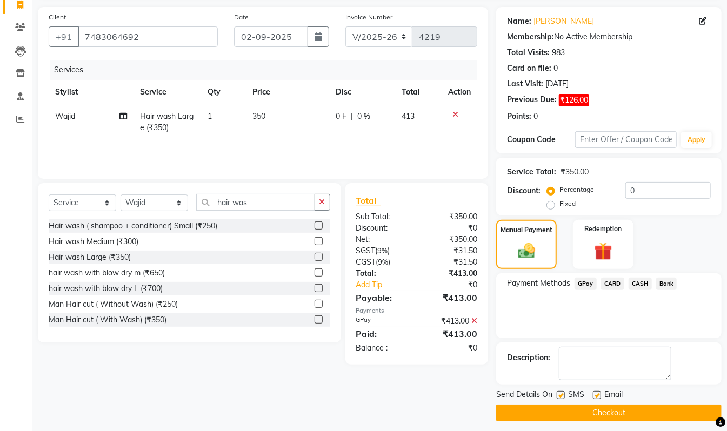
scroll to position [81, 0]
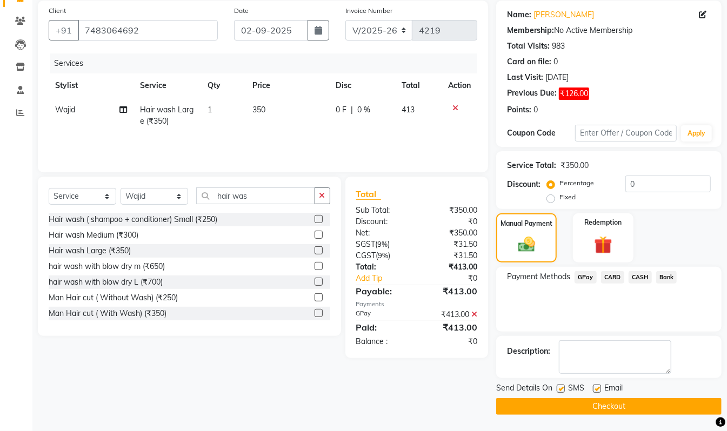
click at [643, 407] on button "Checkout" at bounding box center [608, 406] width 225 height 17
